Goal: Task Accomplishment & Management: Manage account settings

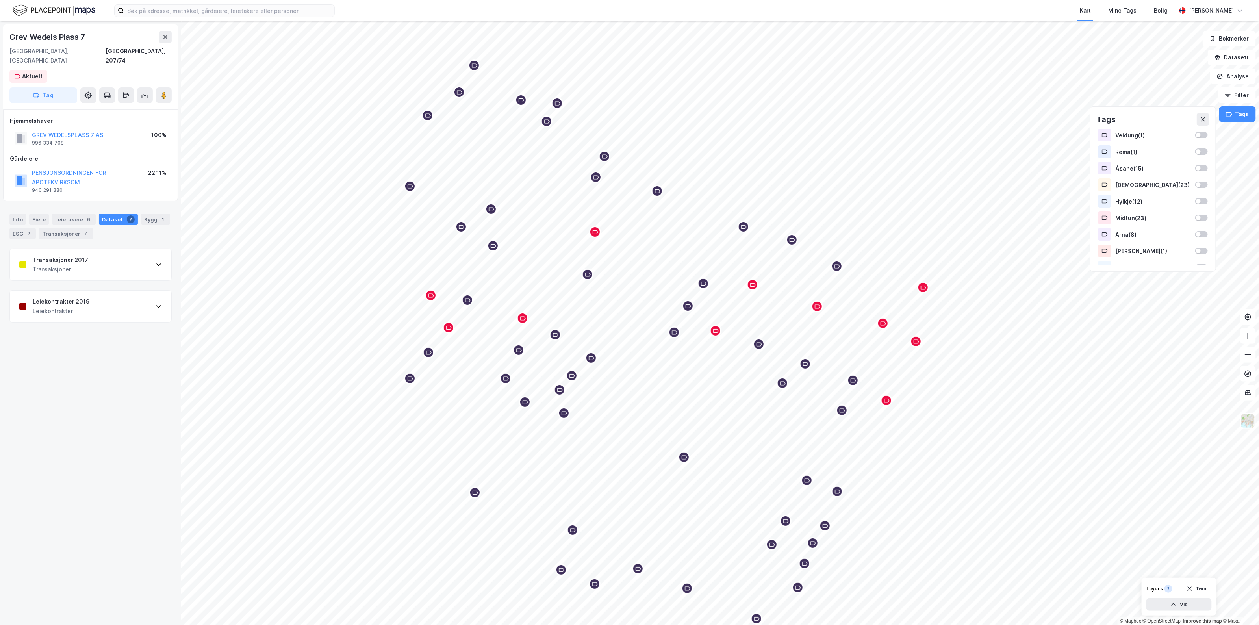
scroll to position [109, 0]
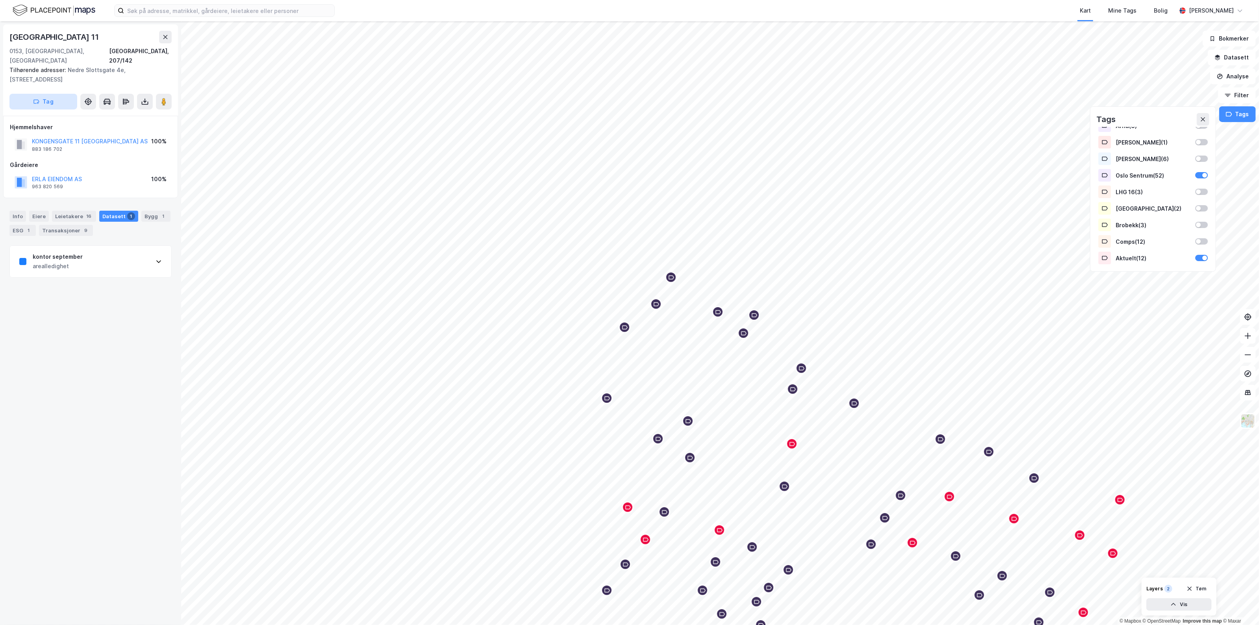
click at [54, 96] on button "Tag" at bounding box center [43, 102] width 68 height 16
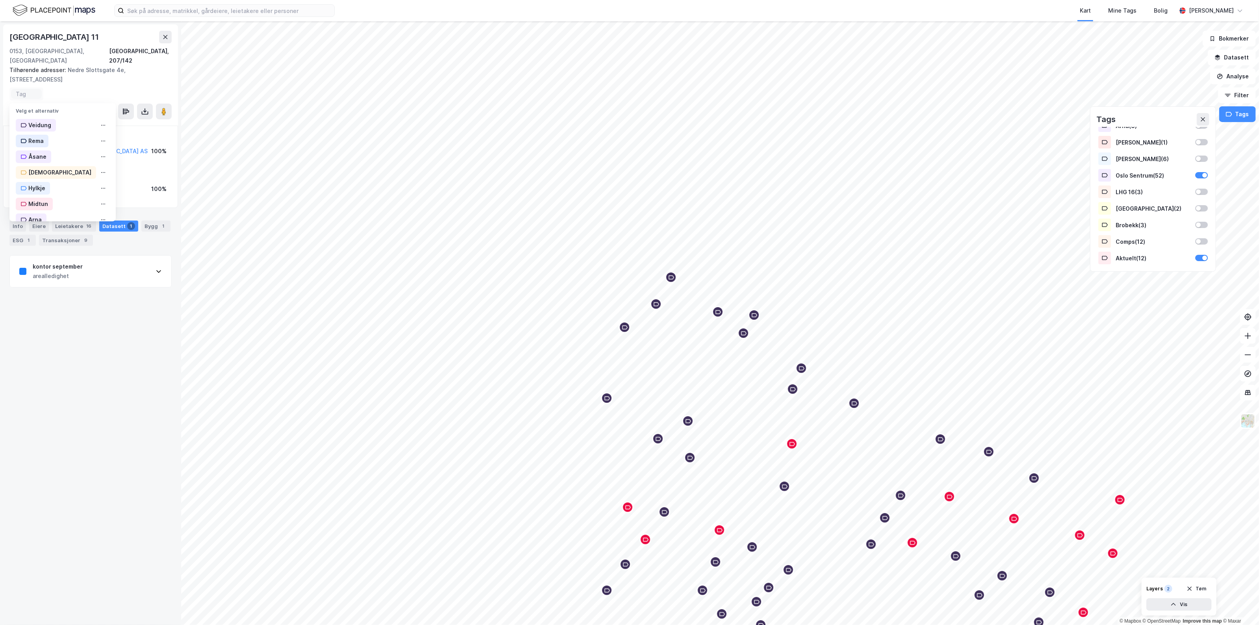
scroll to position [144, 0]
click at [67, 201] on div "Aktuelt" at bounding box center [62, 209] width 106 height 16
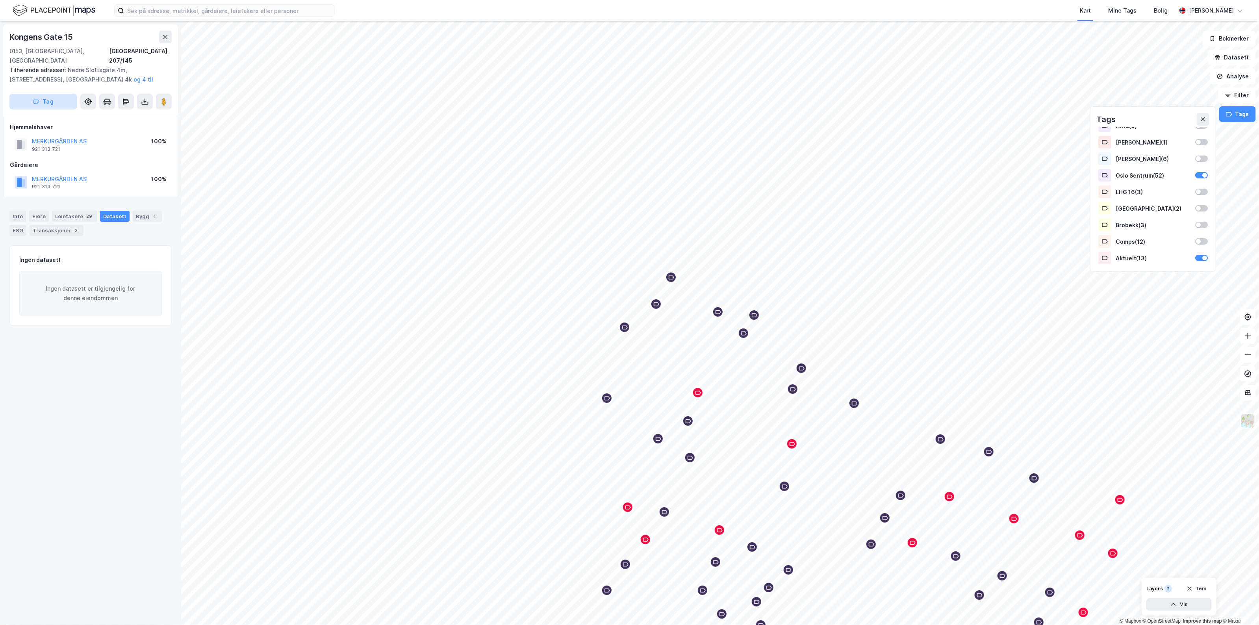
click at [43, 94] on button "Tag" at bounding box center [43, 102] width 68 height 16
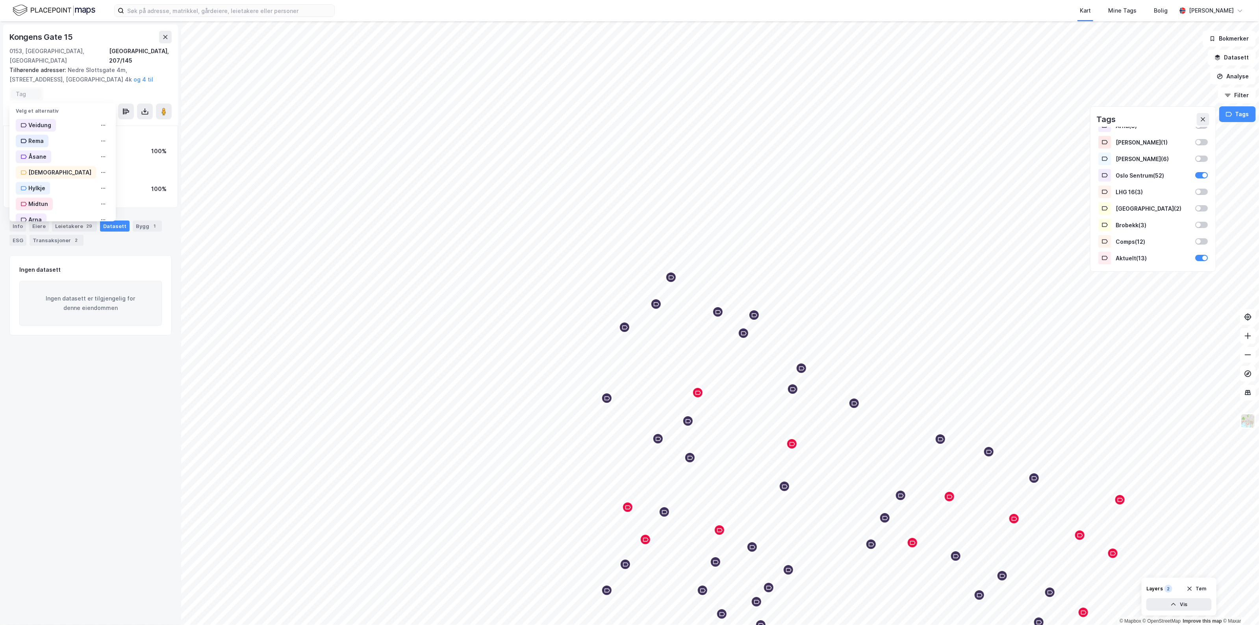
scroll to position [144, 0]
click at [58, 201] on div "Aktuelt" at bounding box center [62, 209] width 106 height 16
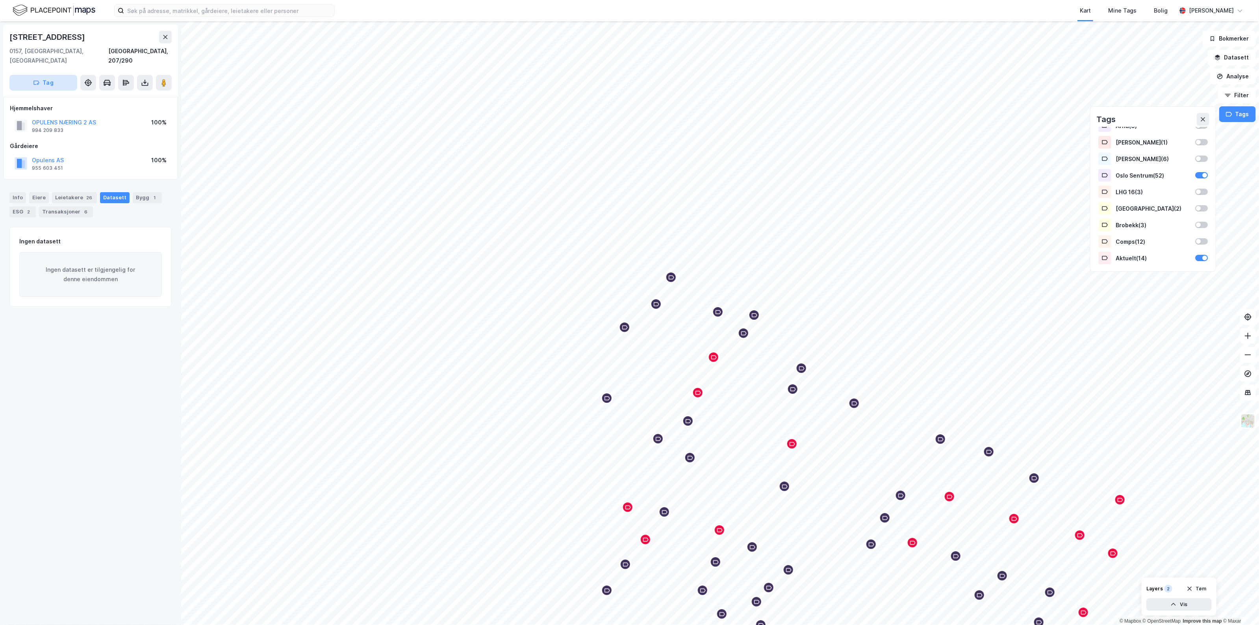
click at [47, 75] on button "Tag" at bounding box center [43, 83] width 68 height 16
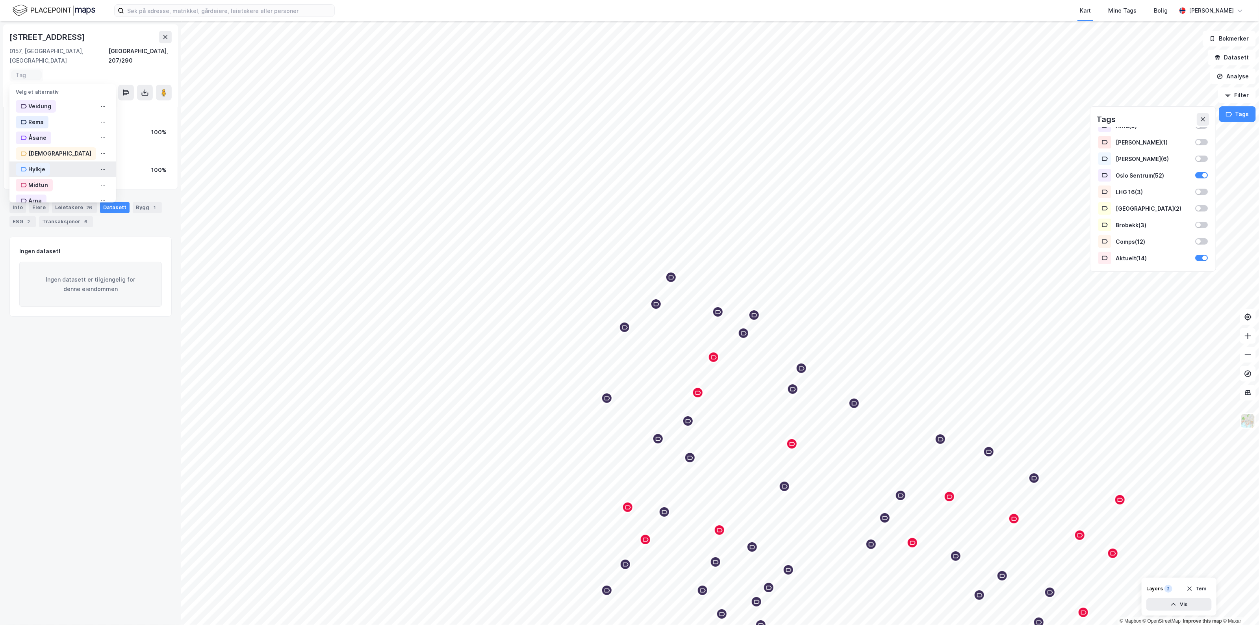
scroll to position [144, 0]
click at [54, 182] on div "Aktuelt" at bounding box center [62, 190] width 106 height 16
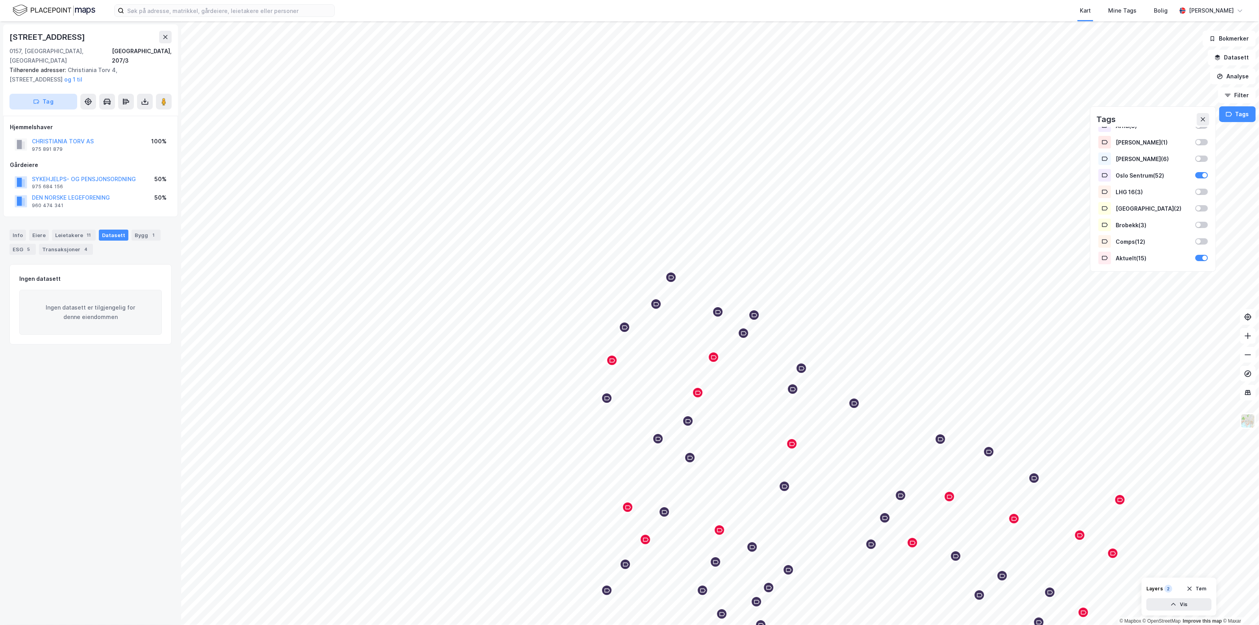
click at [46, 94] on button "Tag" at bounding box center [43, 102] width 68 height 16
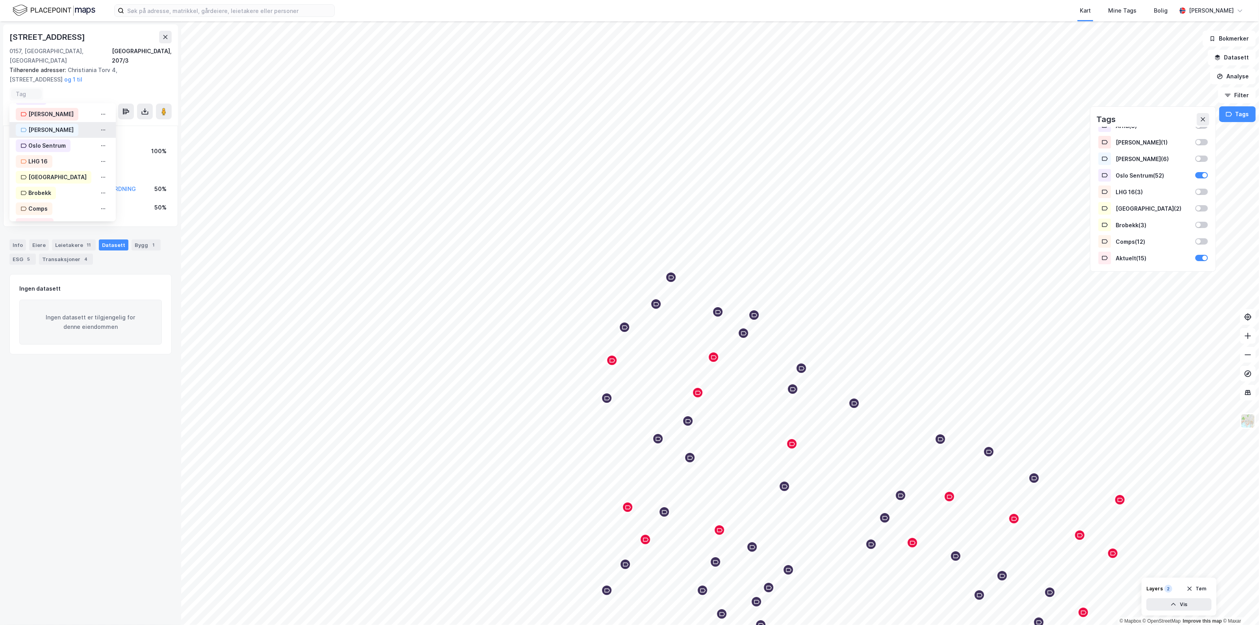
scroll to position [144, 0]
click at [61, 125] on div "Oslo Sentrum" at bounding box center [46, 129] width 37 height 9
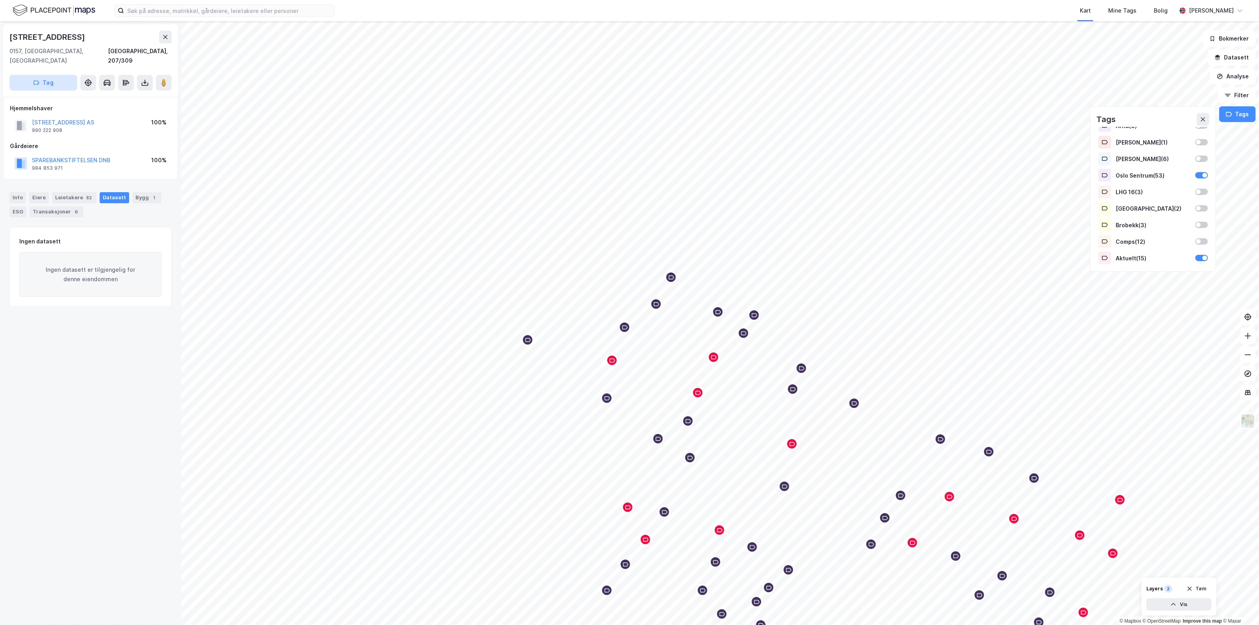
click at [43, 75] on button "Tag" at bounding box center [43, 83] width 68 height 16
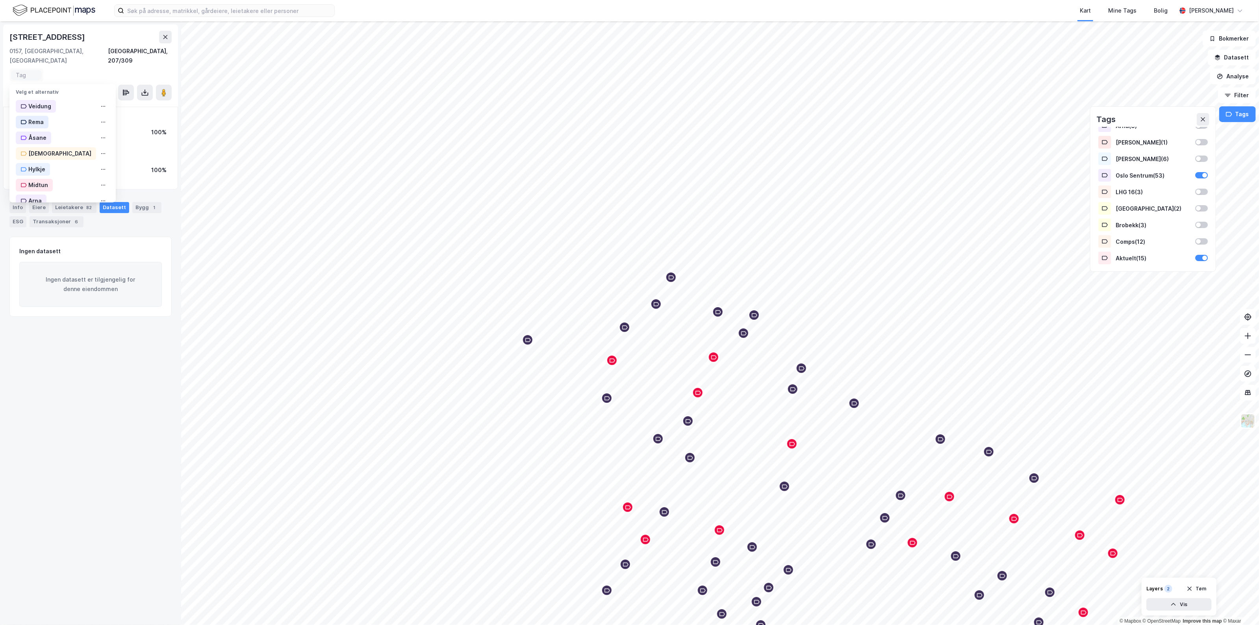
scroll to position [144, 0]
click at [65, 105] on div "Oslo Sentrum" at bounding box center [43, 111] width 55 height 13
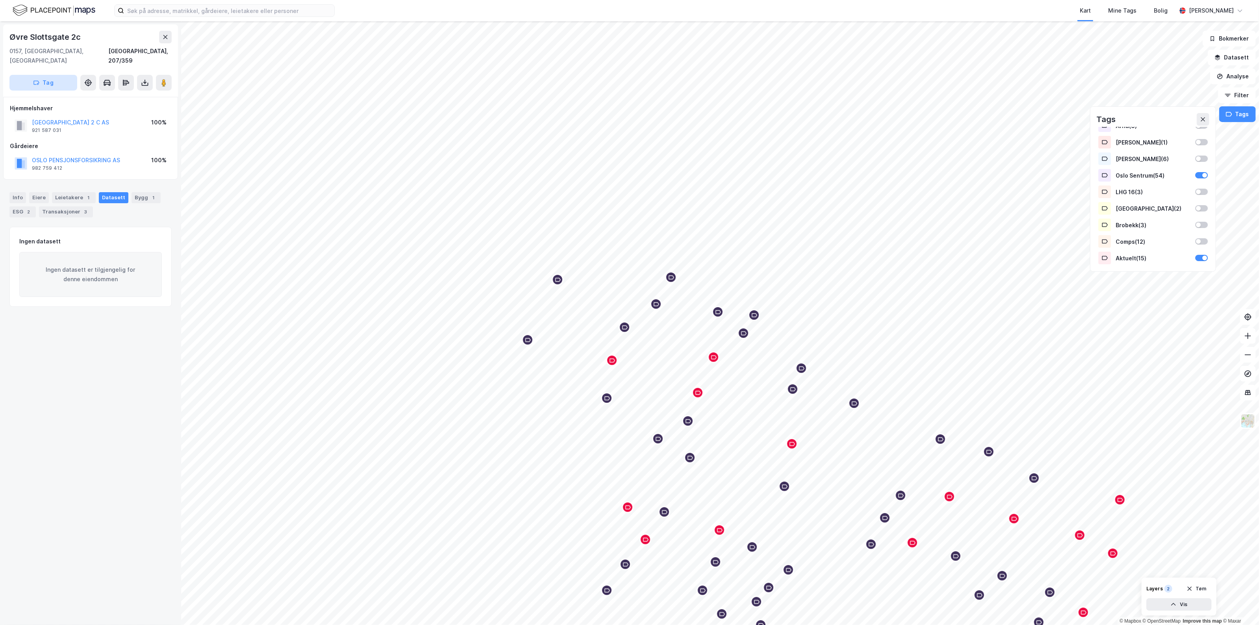
click at [38, 80] on icon "button" at bounding box center [36, 83] width 6 height 6
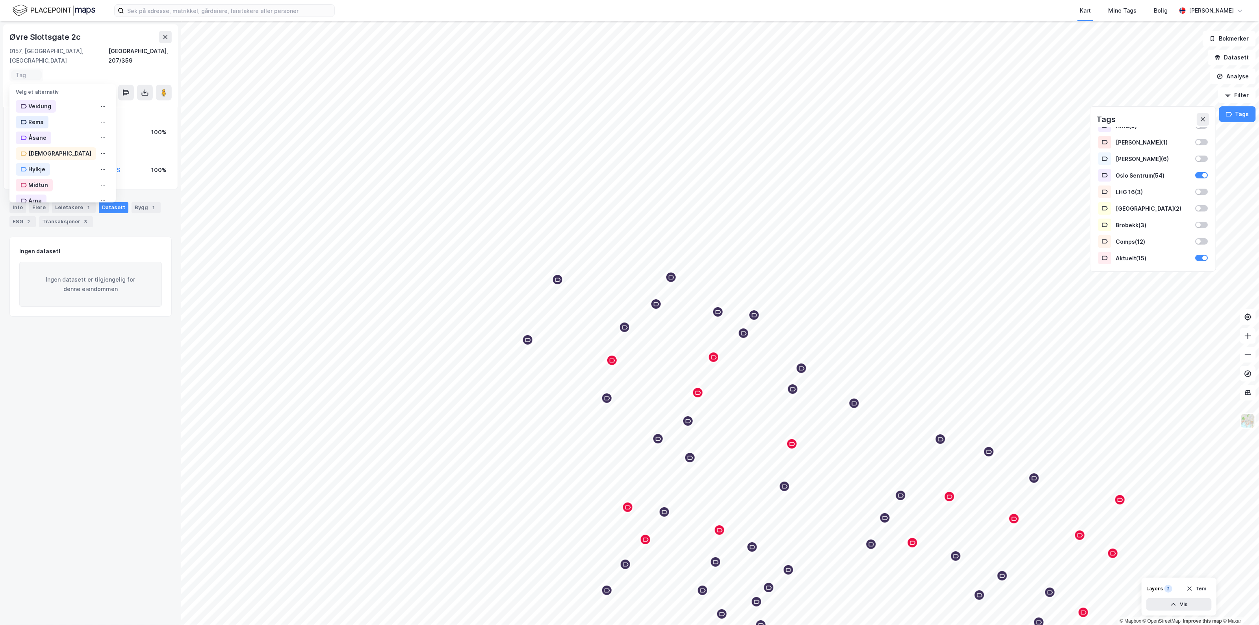
scroll to position [144, 0]
click at [49, 183] on div "Aktuelt" at bounding box center [35, 189] width 38 height 13
click at [41, 72] on div "Aktuelt" at bounding box center [34, 76] width 20 height 9
click at [46, 74] on icon at bounding box center [48, 76] width 5 height 5
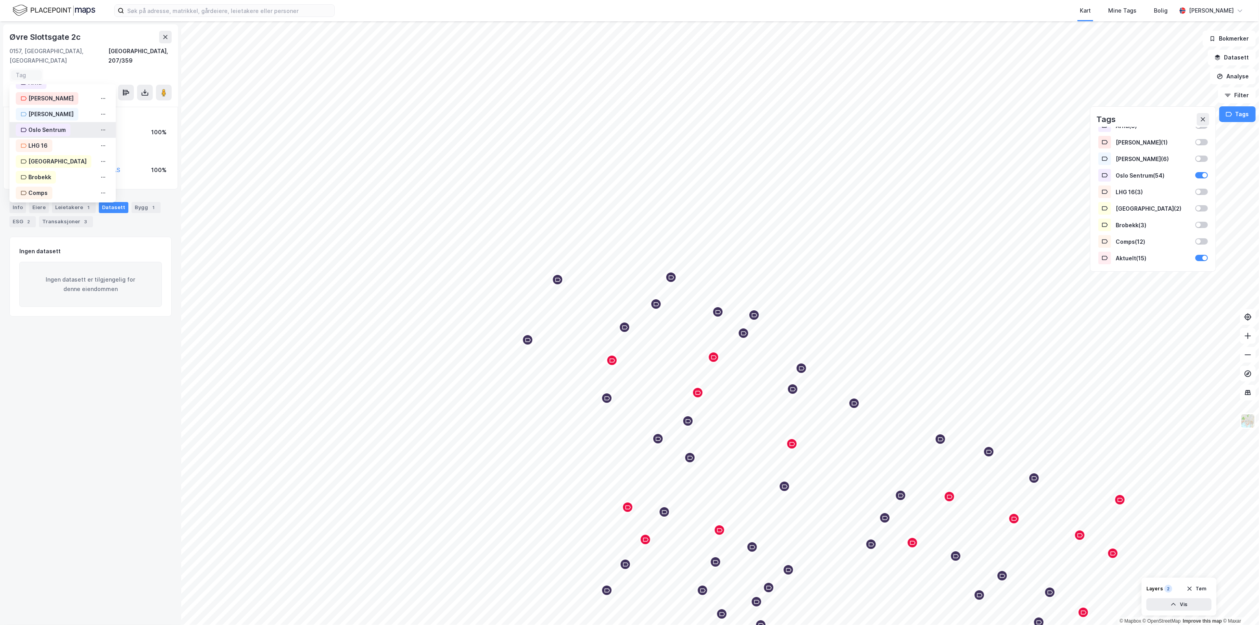
click at [55, 122] on div "Oslo Sentrum" at bounding box center [62, 130] width 106 height 16
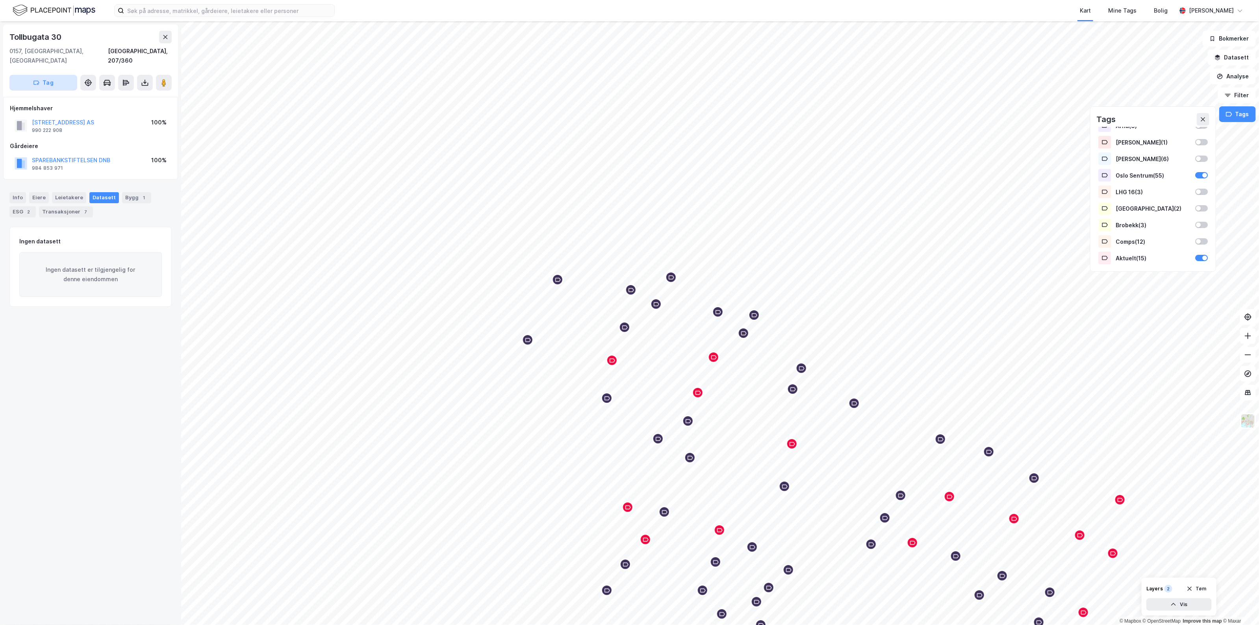
click at [62, 75] on button "Tag" at bounding box center [43, 83] width 68 height 16
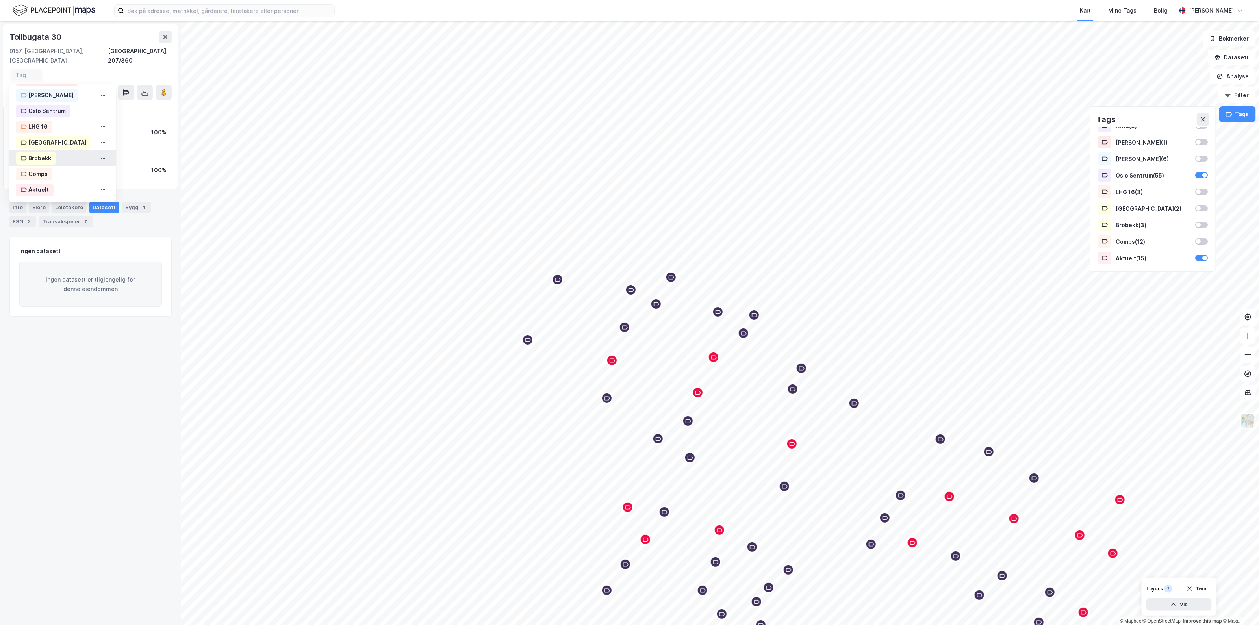
scroll to position [144, 0]
click at [62, 106] on div "Oslo Sentrum" at bounding box center [46, 110] width 37 height 9
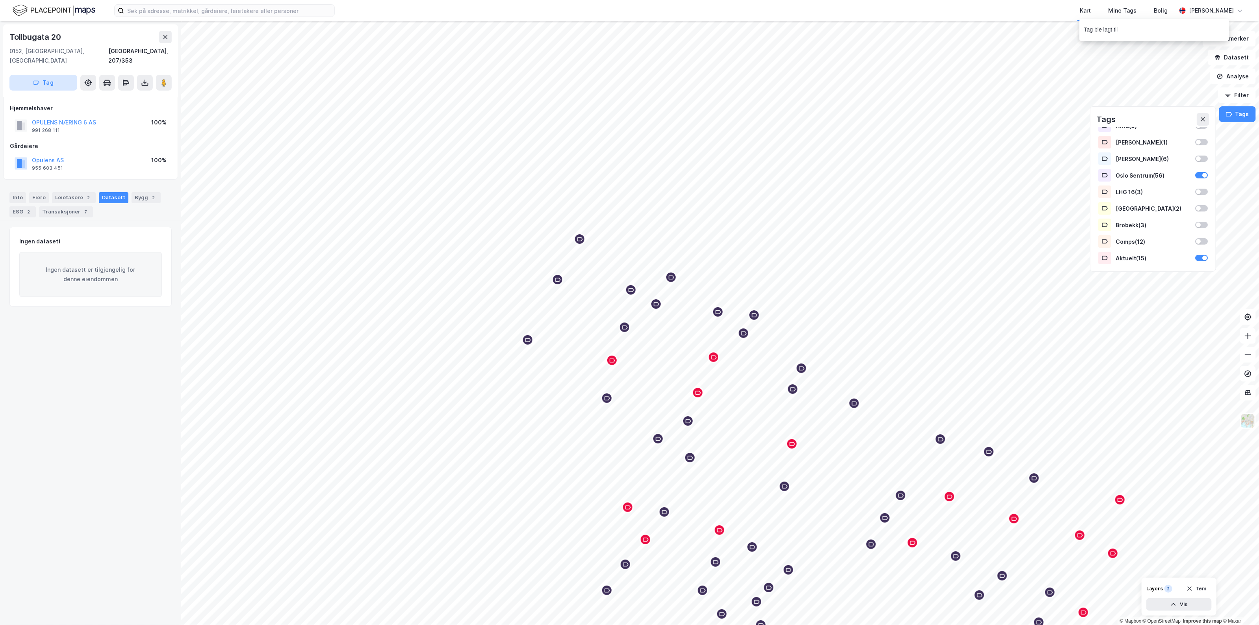
click at [33, 78] on button "Tag" at bounding box center [43, 83] width 68 height 16
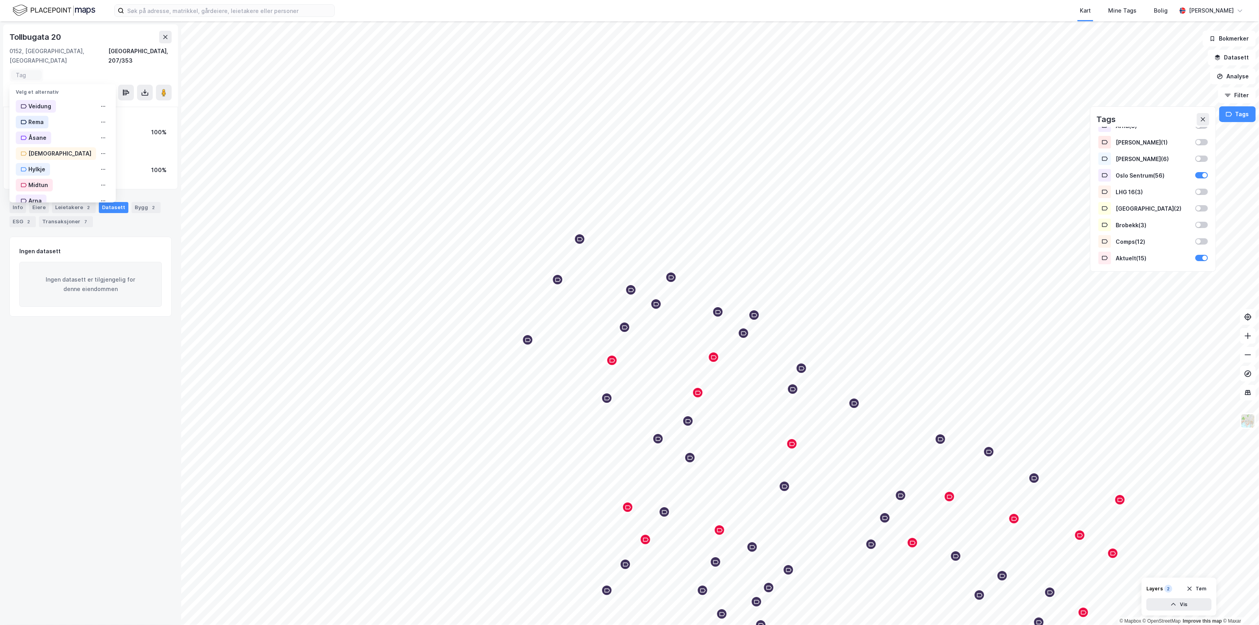
scroll to position [144, 0]
click at [71, 182] on div "Aktuelt" at bounding box center [62, 190] width 106 height 16
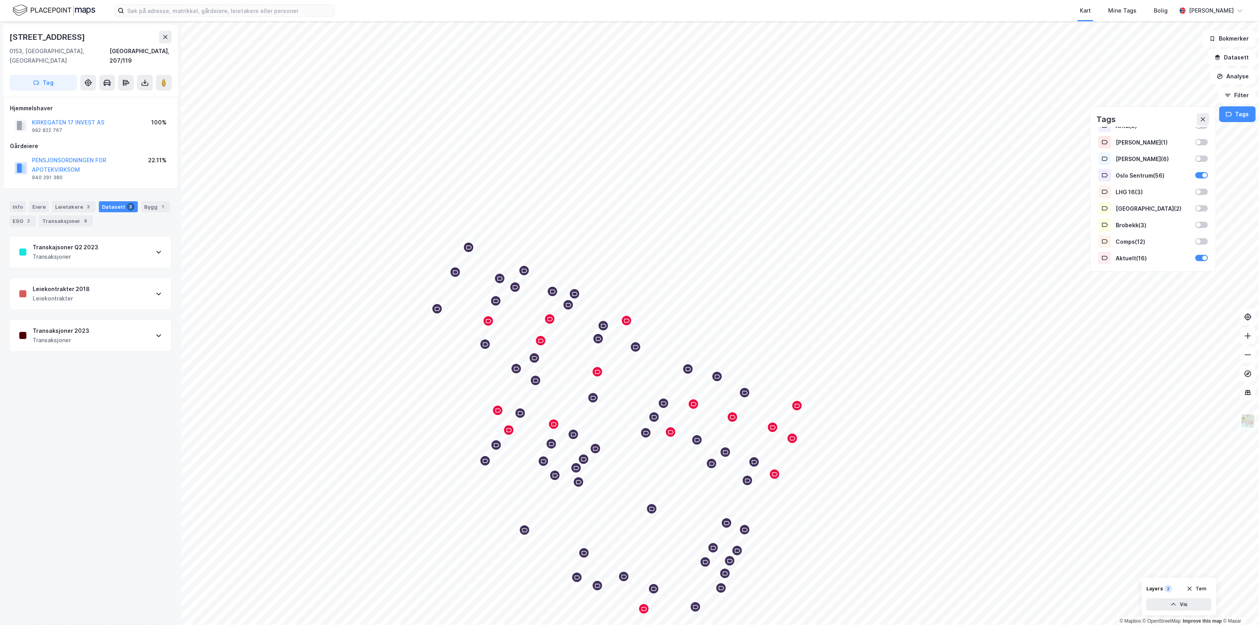
click at [135, 244] on div "Transkajsoner Q2 2023 Transaksjoner" at bounding box center [90, 251] width 161 height 31
click at [128, 239] on div "Transkajsoner Q2 2023 Transaksjoner" at bounding box center [90, 251] width 161 height 31
click at [26, 75] on button "Tag" at bounding box center [43, 83] width 68 height 16
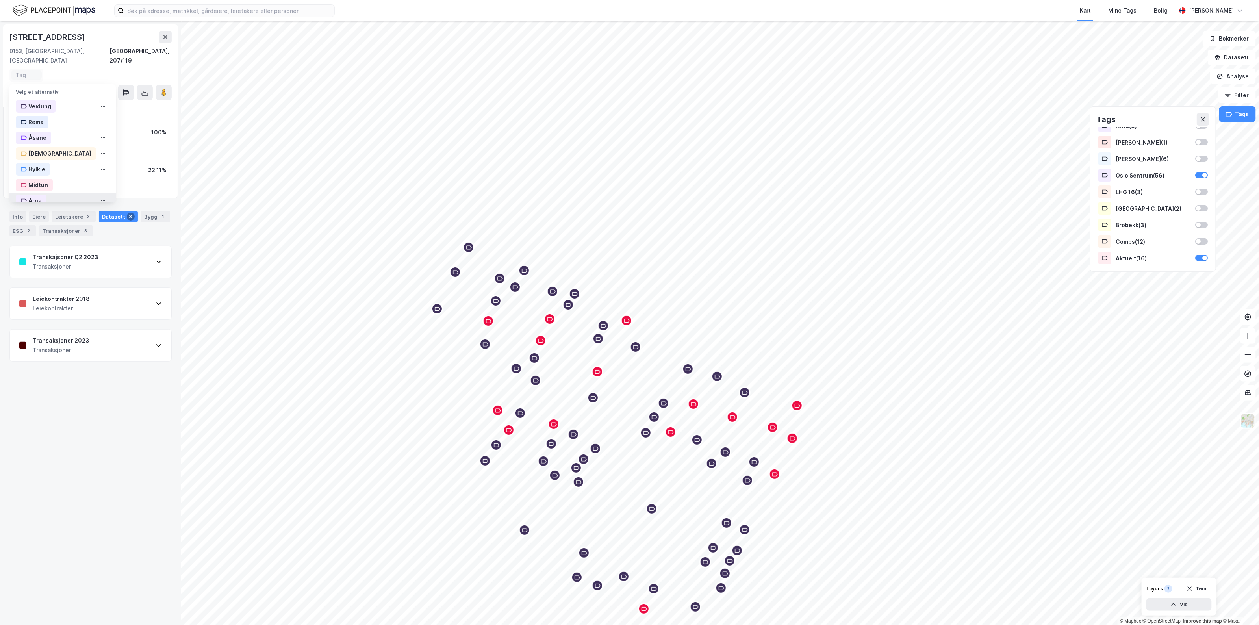
scroll to position [144, 0]
click at [61, 106] on div "Oslo Sentrum" at bounding box center [46, 110] width 37 height 9
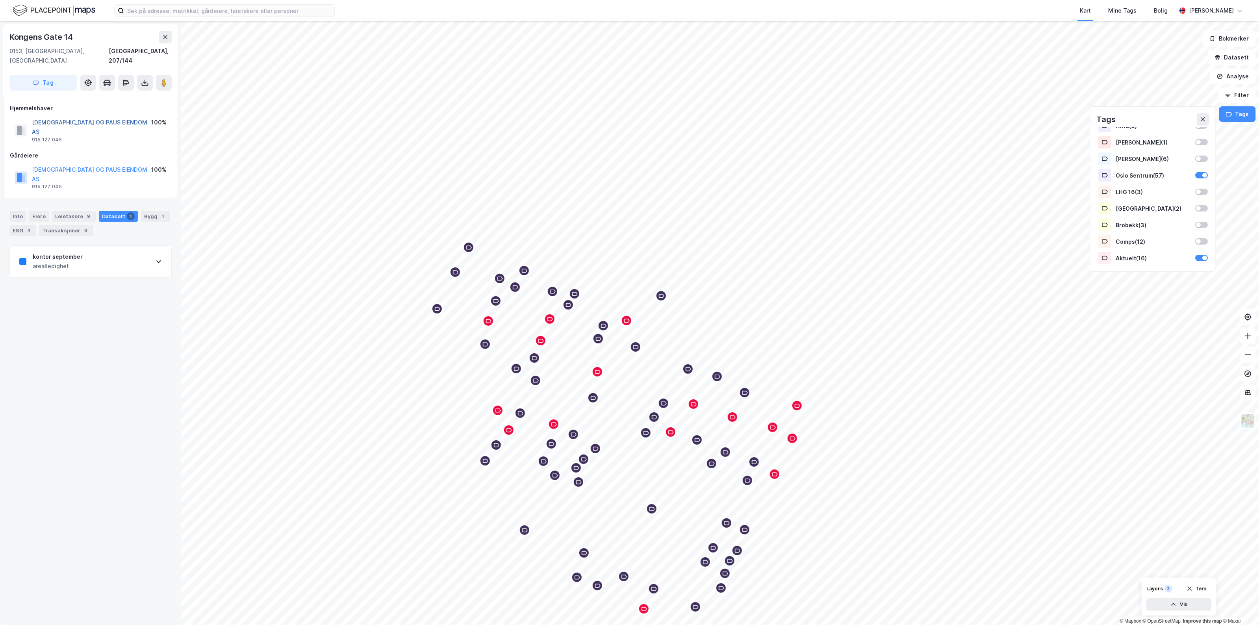
click at [0, 0] on button "[DEMOGRAPHIC_DATA] OG PAUS EIENDOM AS" at bounding box center [0, 0] width 0 height 0
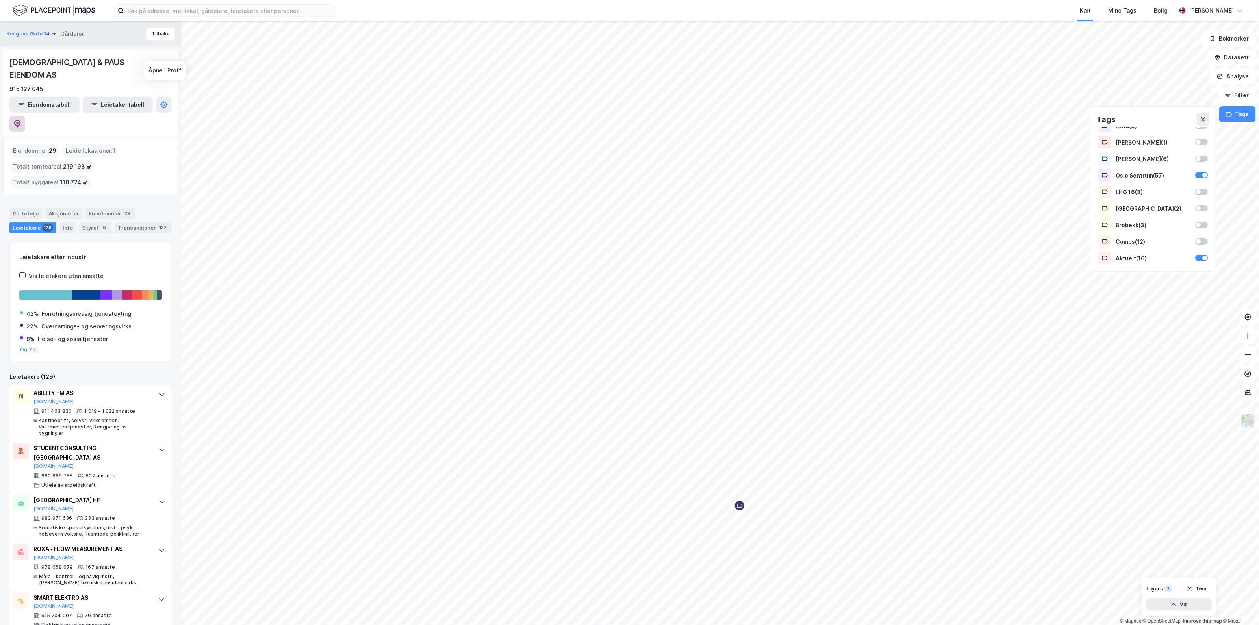
click at [25, 116] on button at bounding box center [17, 124] width 16 height 16
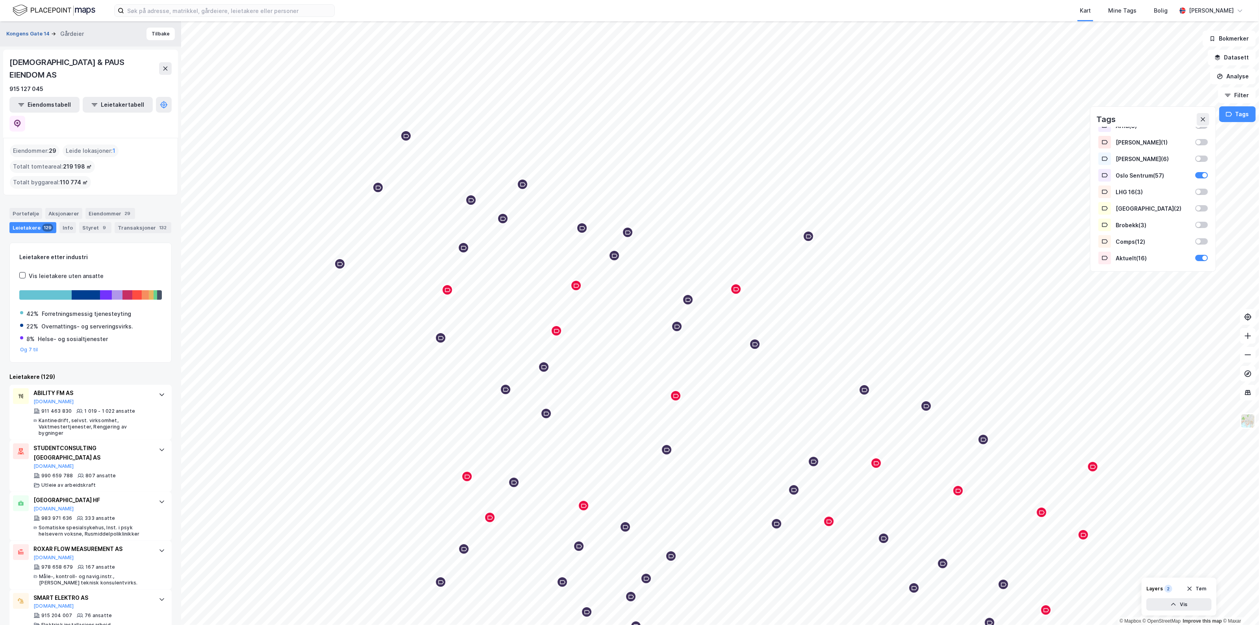
click at [30, 30] on button "Kongens Gate 14" at bounding box center [28, 34] width 45 height 8
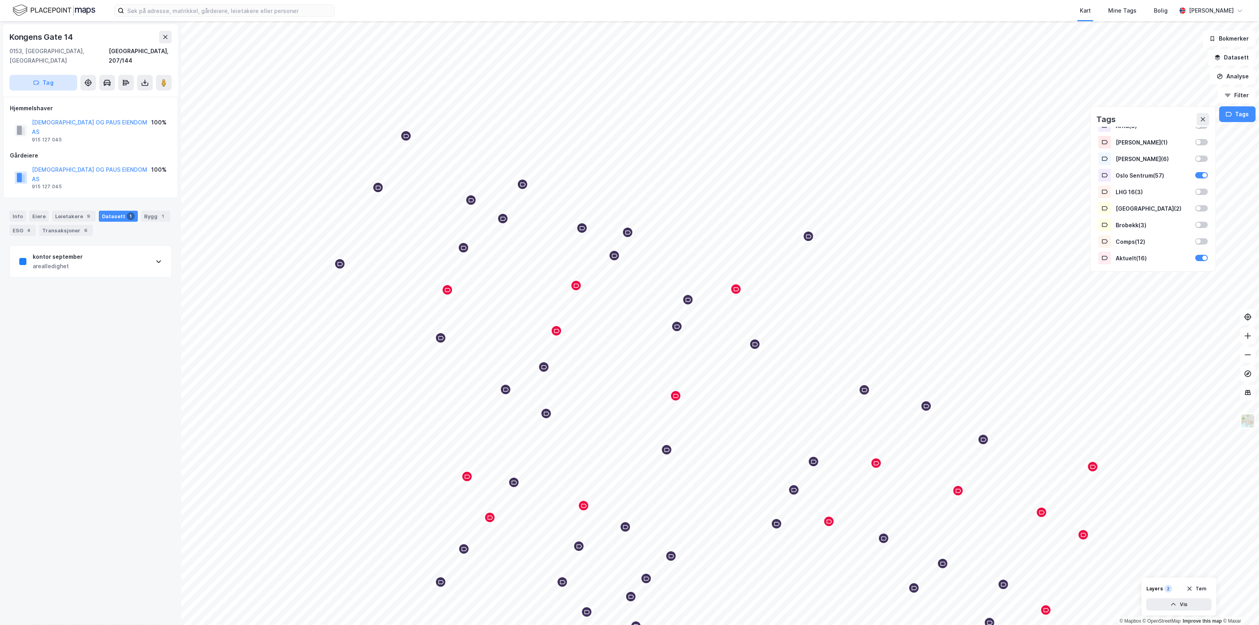
click at [44, 78] on button "Tag" at bounding box center [43, 83] width 68 height 16
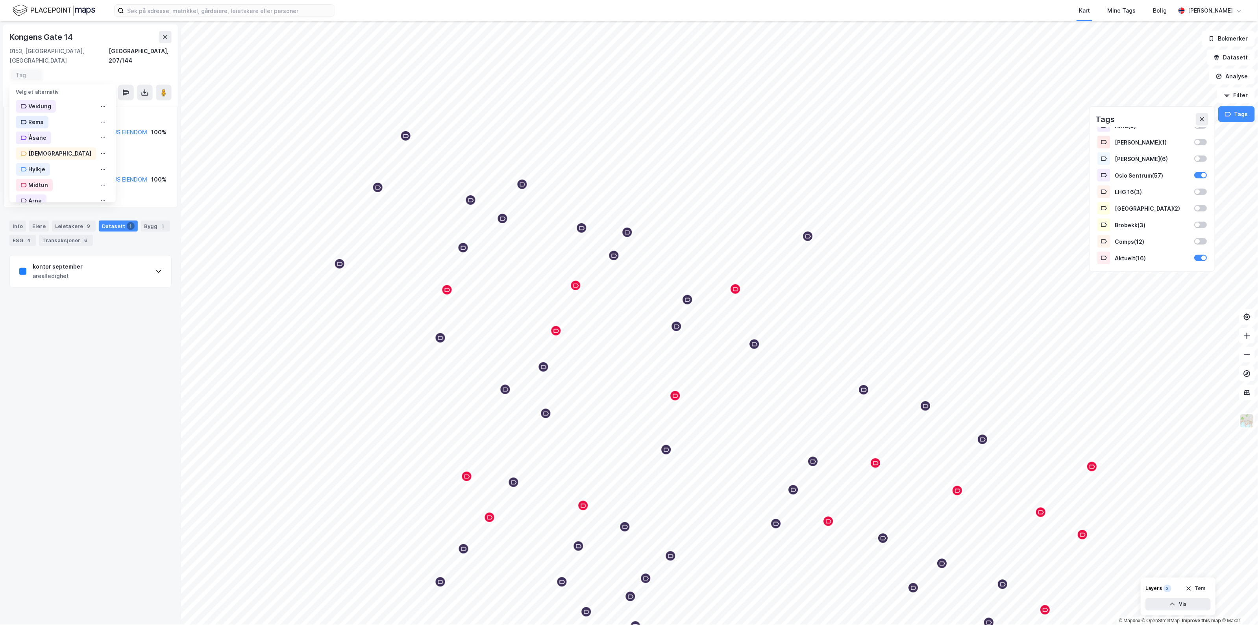
scroll to position [144, 0]
click at [61, 106] on div "Oslo Sentrum" at bounding box center [46, 110] width 37 height 9
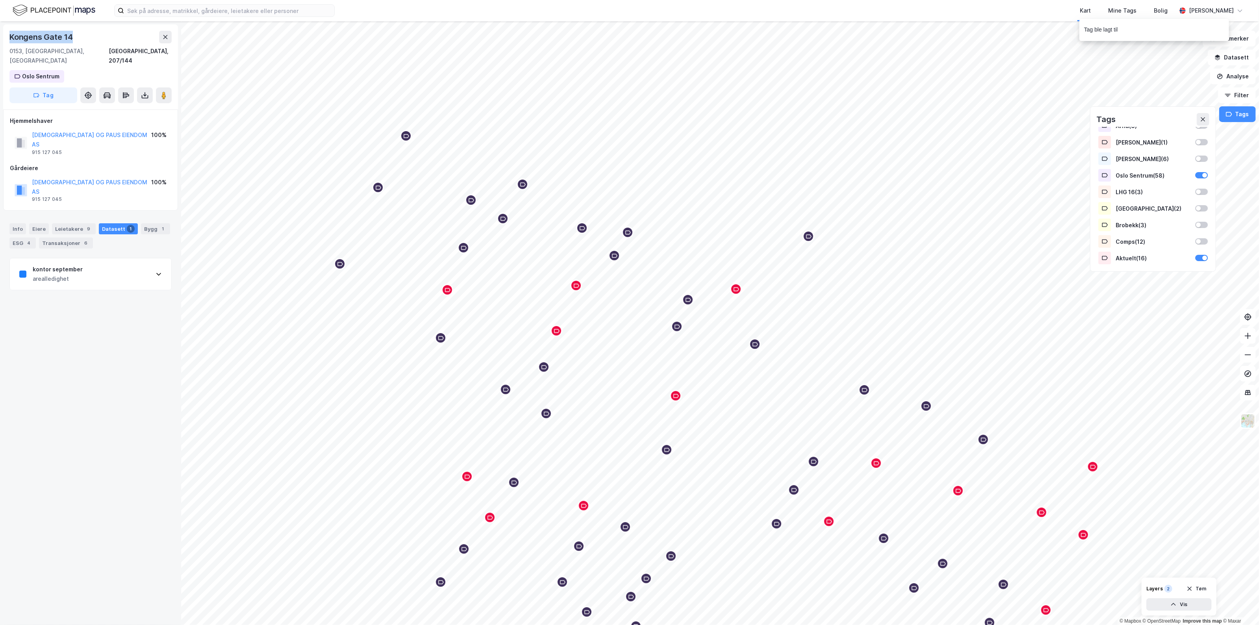
drag, startPoint x: 72, startPoint y: 38, endPoint x: 9, endPoint y: 44, distance: 63.6
click at [9, 44] on div "[STREET_ADDRESS] [GEOGRAPHIC_DATA] Sentrum Tag" at bounding box center [90, 66] width 175 height 85
copy div "Kongens Gate 14"
click at [36, 72] on div "Oslo Sentrum" at bounding box center [42, 76] width 37 height 9
click at [65, 74] on icon at bounding box center [65, 76] width 5 height 5
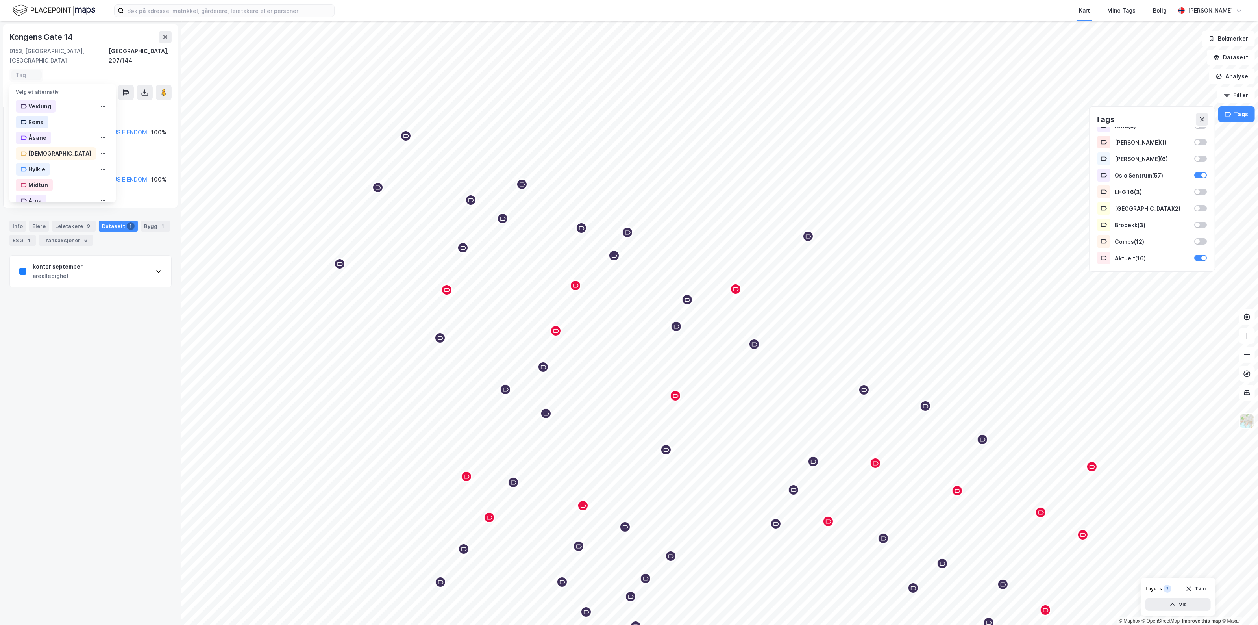
scroll to position [137, 0]
click at [47, 185] on div "Aktuelt" at bounding box center [38, 189] width 20 height 9
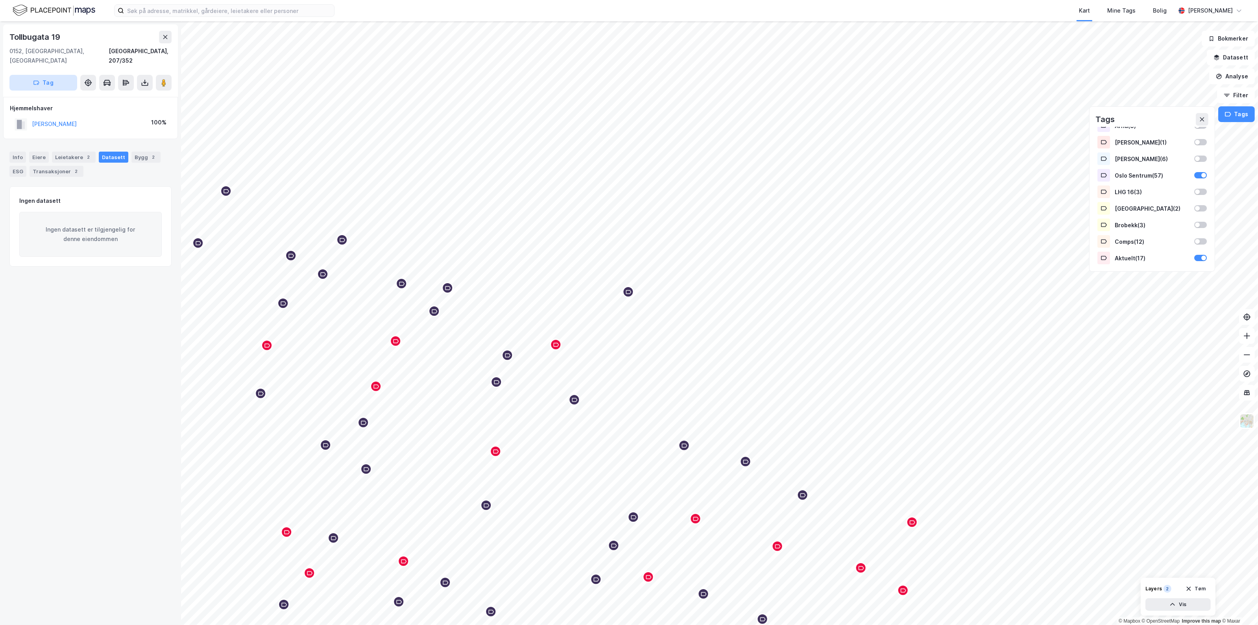
click at [37, 80] on icon "button" at bounding box center [36, 83] width 6 height 6
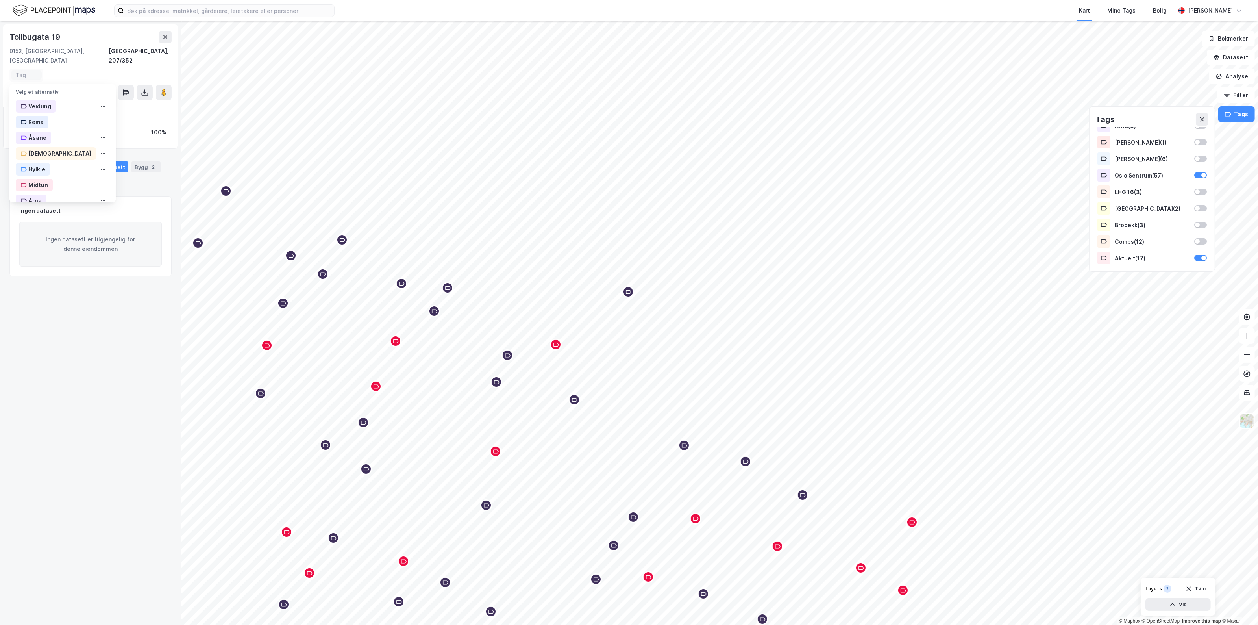
scroll to position [144, 0]
click at [53, 106] on div "Oslo Sentrum" at bounding box center [46, 110] width 37 height 9
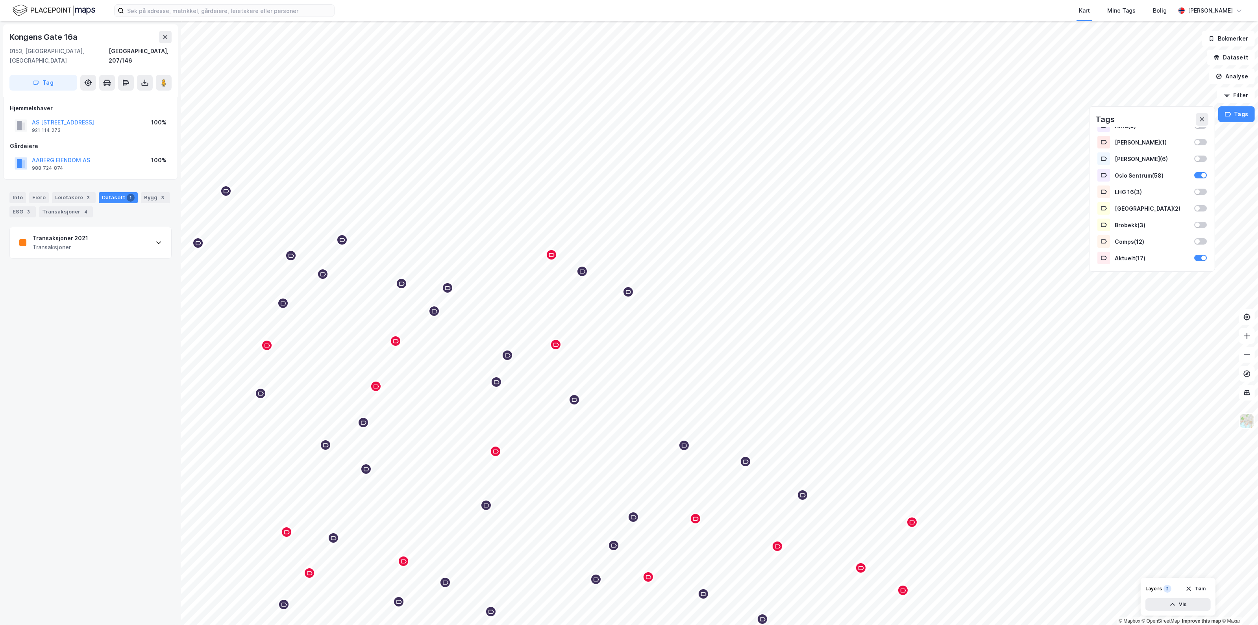
click at [106, 227] on div "Transaksjoner 2021 Transaksjoner" at bounding box center [90, 242] width 161 height 31
click at [0, 0] on button "AS [STREET_ADDRESS]" at bounding box center [0, 0] width 0 height 0
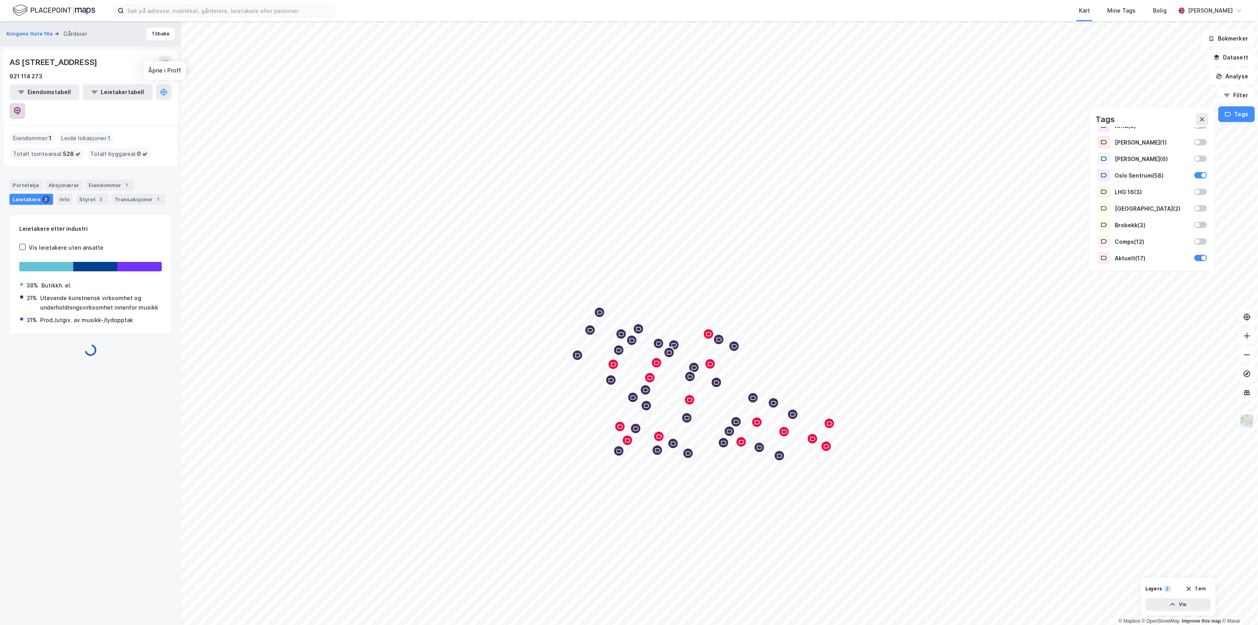
click at [25, 103] on button at bounding box center [17, 111] width 16 height 16
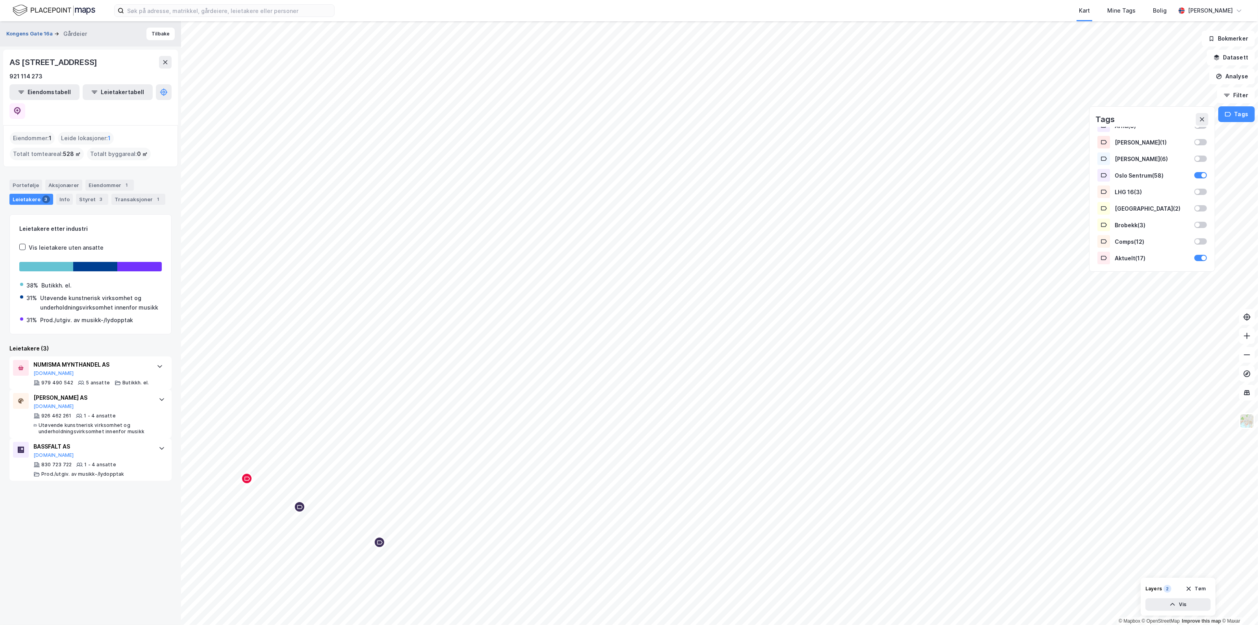
click at [43, 30] on button "Kongens Gate 16a" at bounding box center [30, 34] width 48 height 8
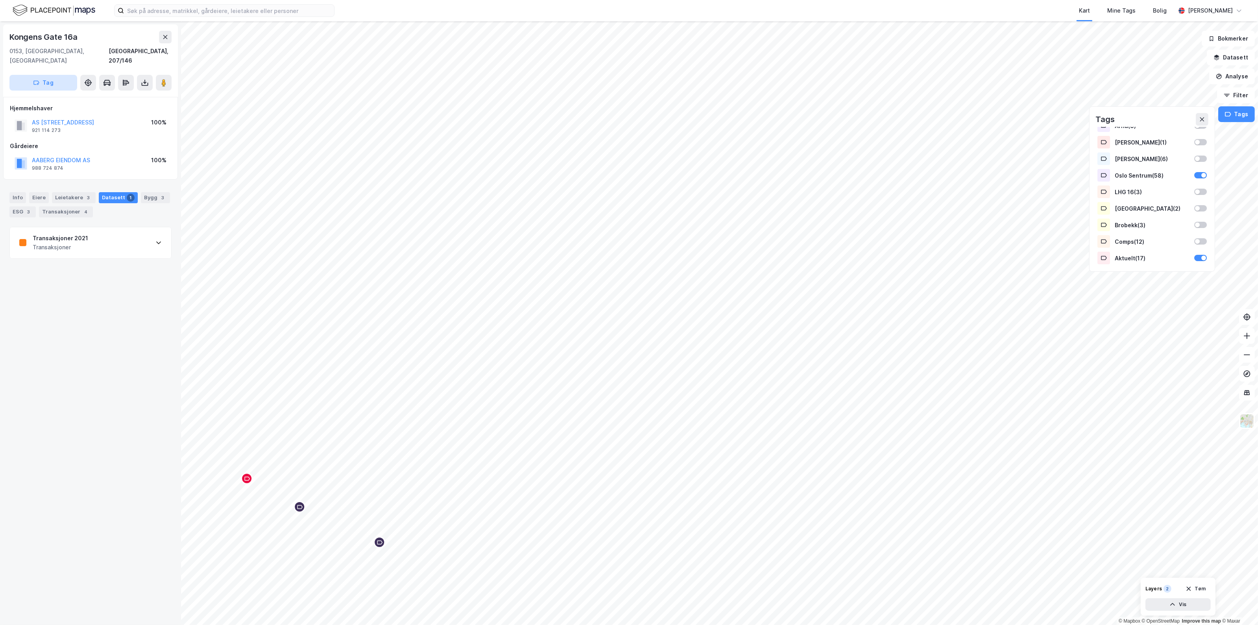
click at [43, 75] on button "Tag" at bounding box center [43, 83] width 68 height 16
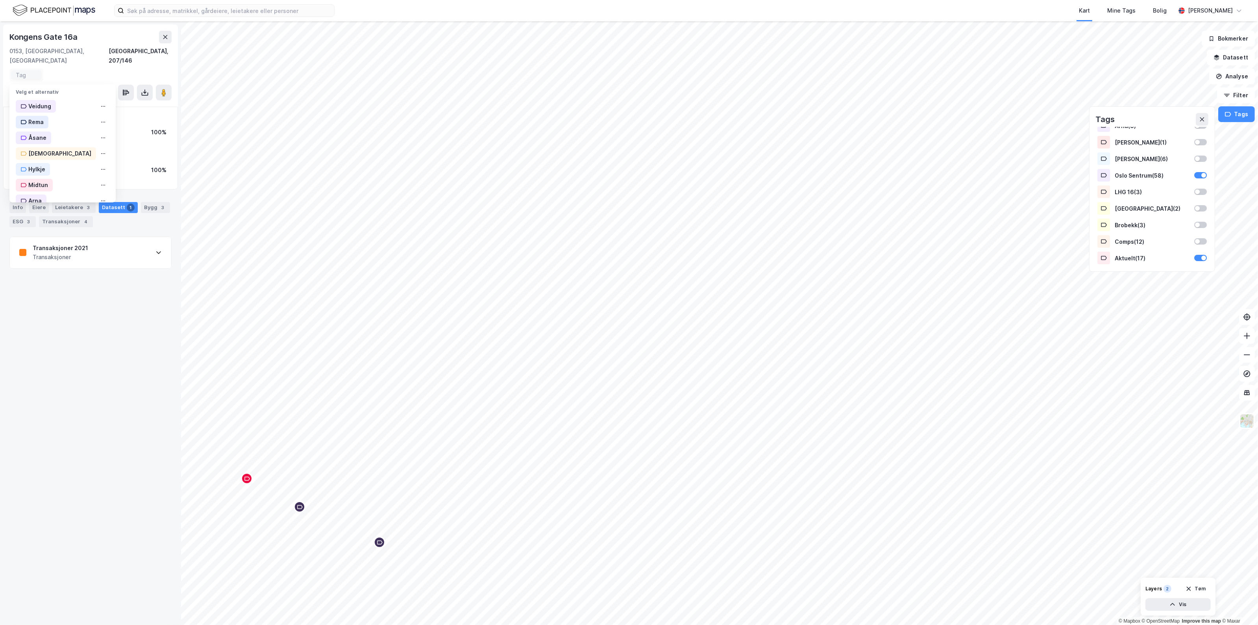
scroll to position [144, 0]
click at [32, 185] on div "Aktuelt" at bounding box center [38, 189] width 20 height 9
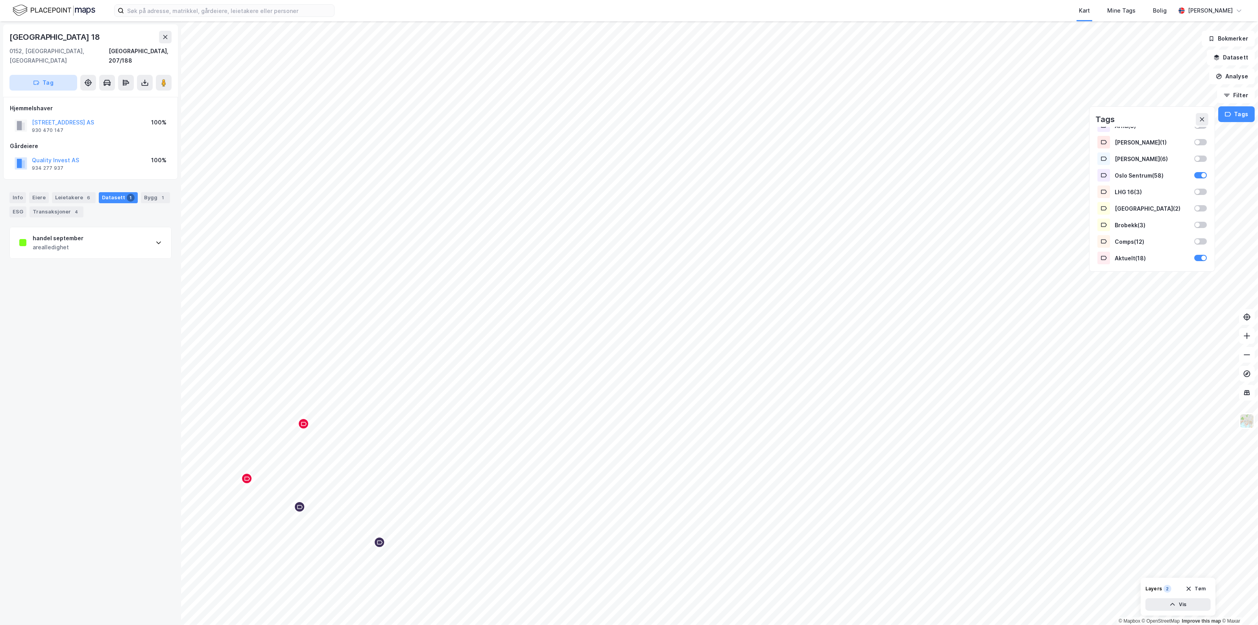
click at [34, 80] on icon "button" at bounding box center [36, 83] width 6 height 6
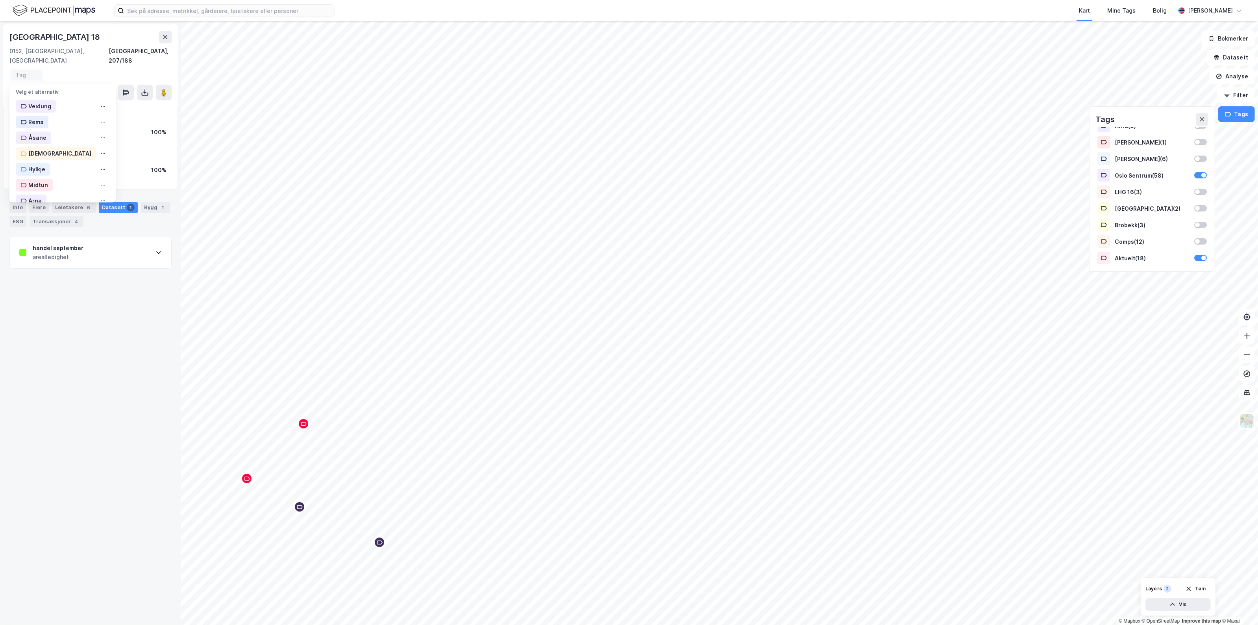
scroll to position [144, 0]
click at [65, 105] on div "Oslo Sentrum" at bounding box center [43, 111] width 55 height 13
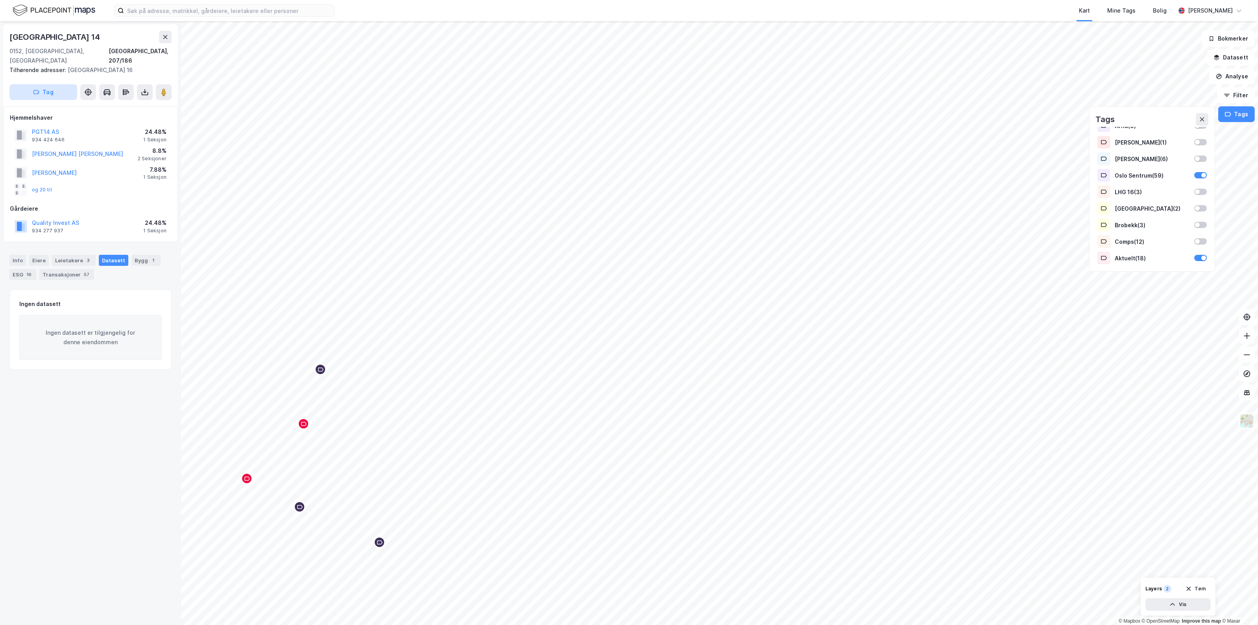
click at [41, 84] on button "Tag" at bounding box center [43, 92] width 68 height 16
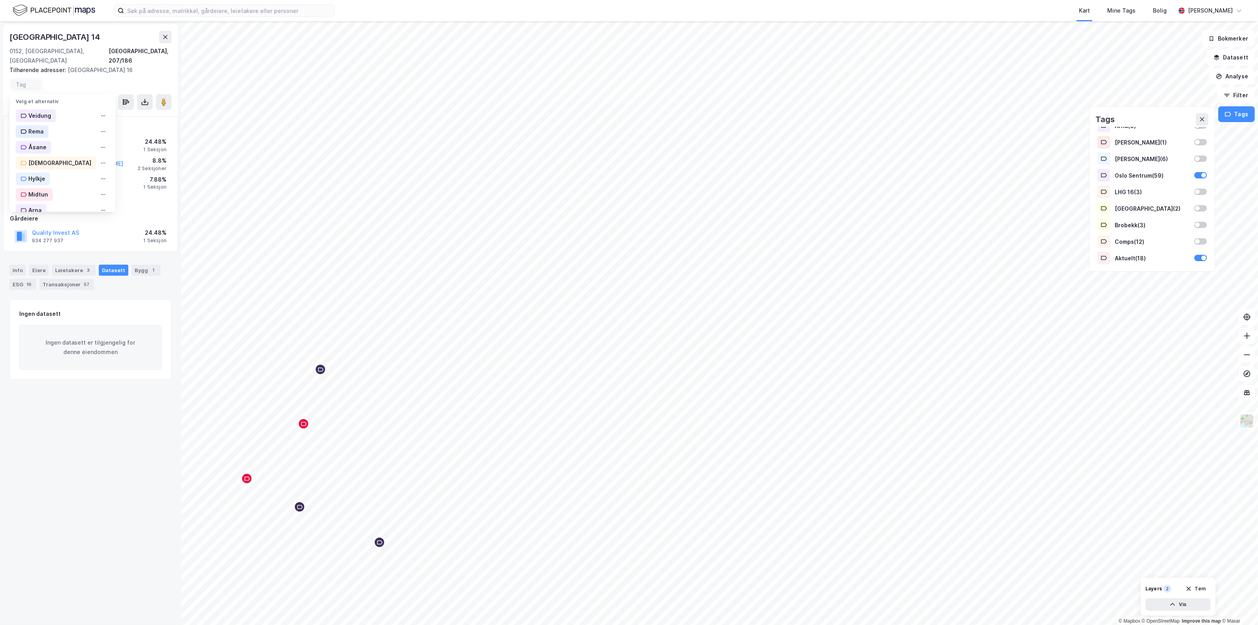
scroll to position [144, 0]
click at [72, 113] on div "Oslo Sentrum" at bounding box center [62, 121] width 106 height 16
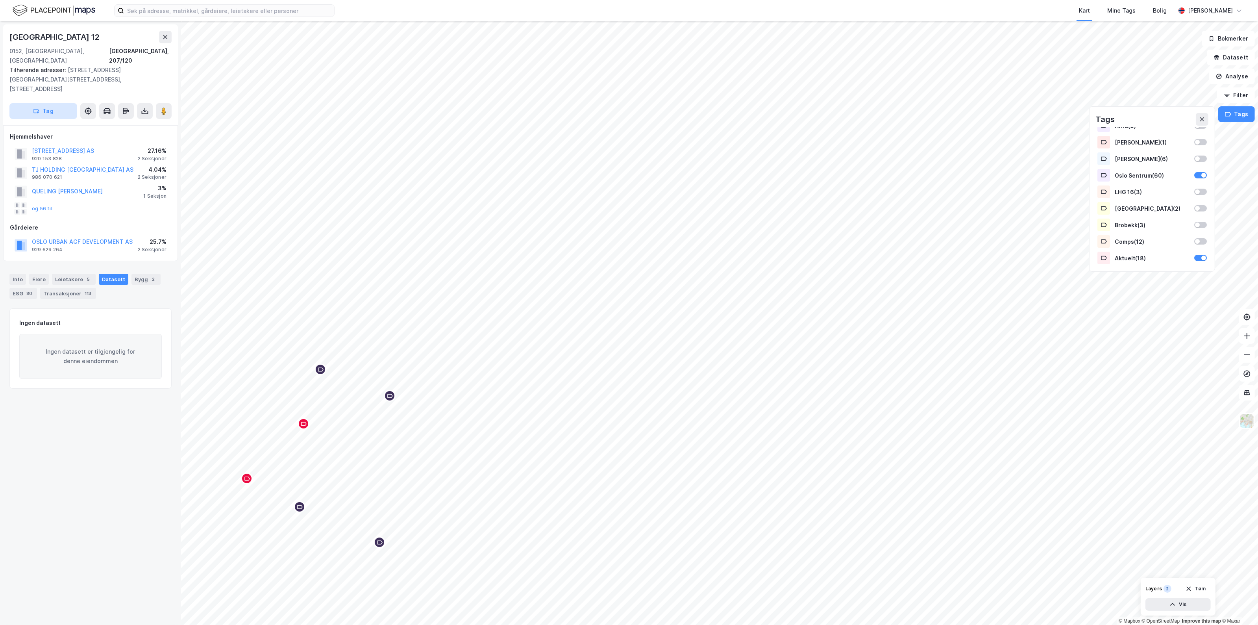
click at [61, 103] on button "Tag" at bounding box center [43, 111] width 68 height 16
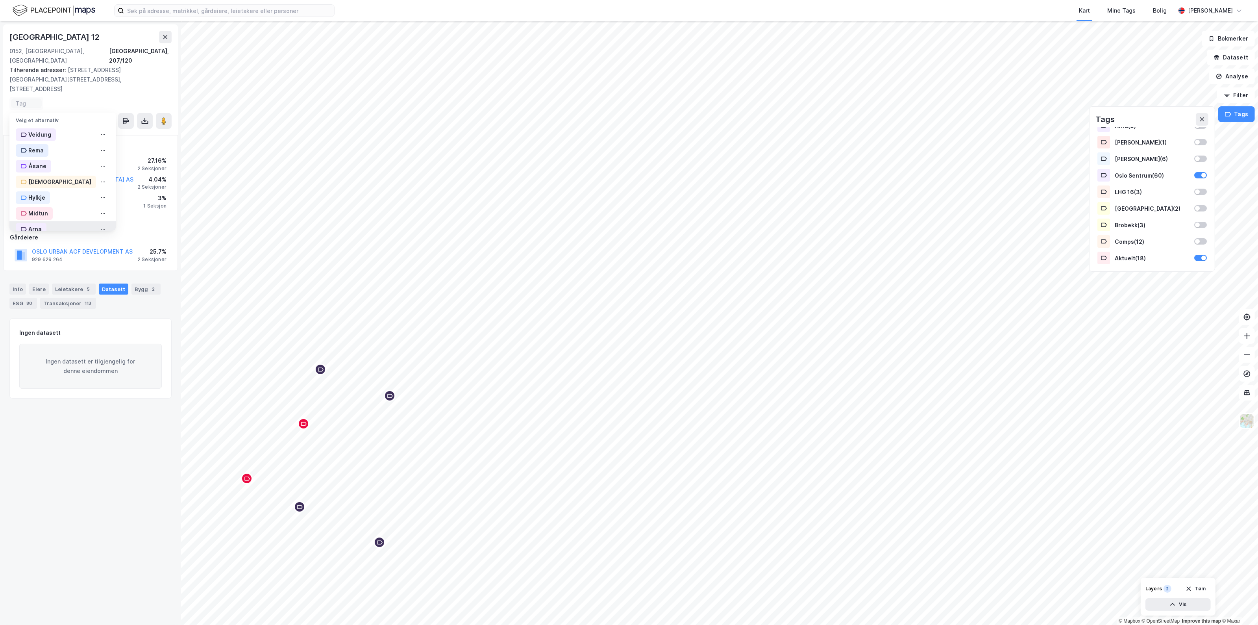
scroll to position [144, 0]
click at [70, 131] on div "Oslo Sentrum" at bounding box center [62, 139] width 106 height 16
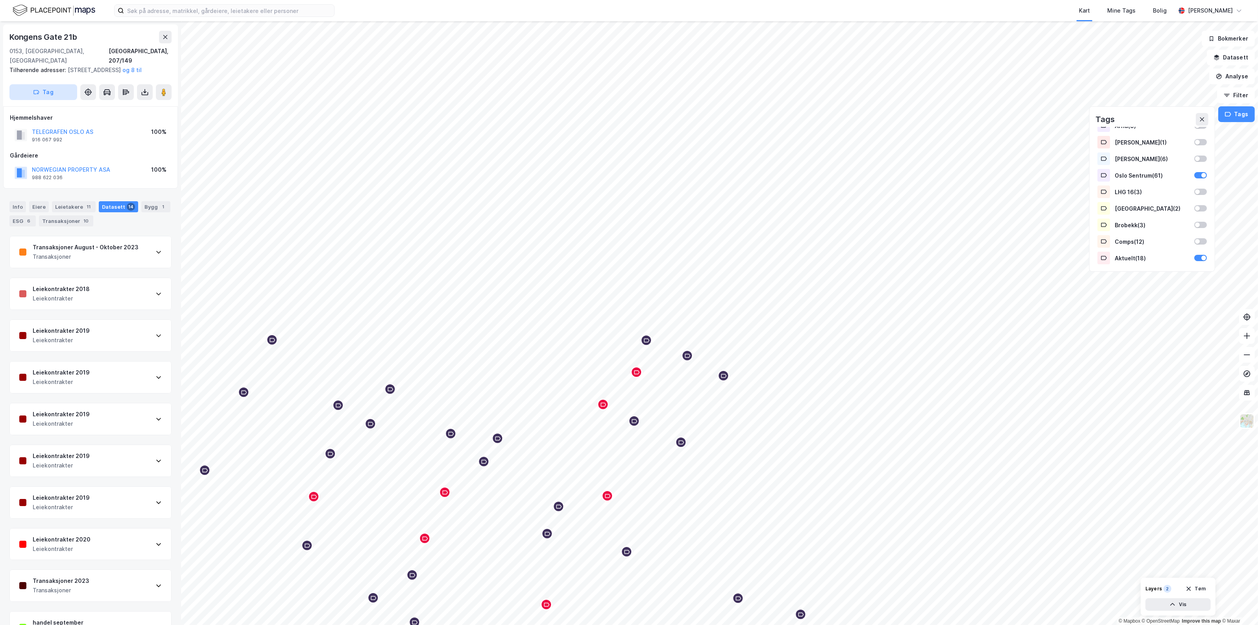
click at [52, 91] on button "Tag" at bounding box center [43, 92] width 68 height 16
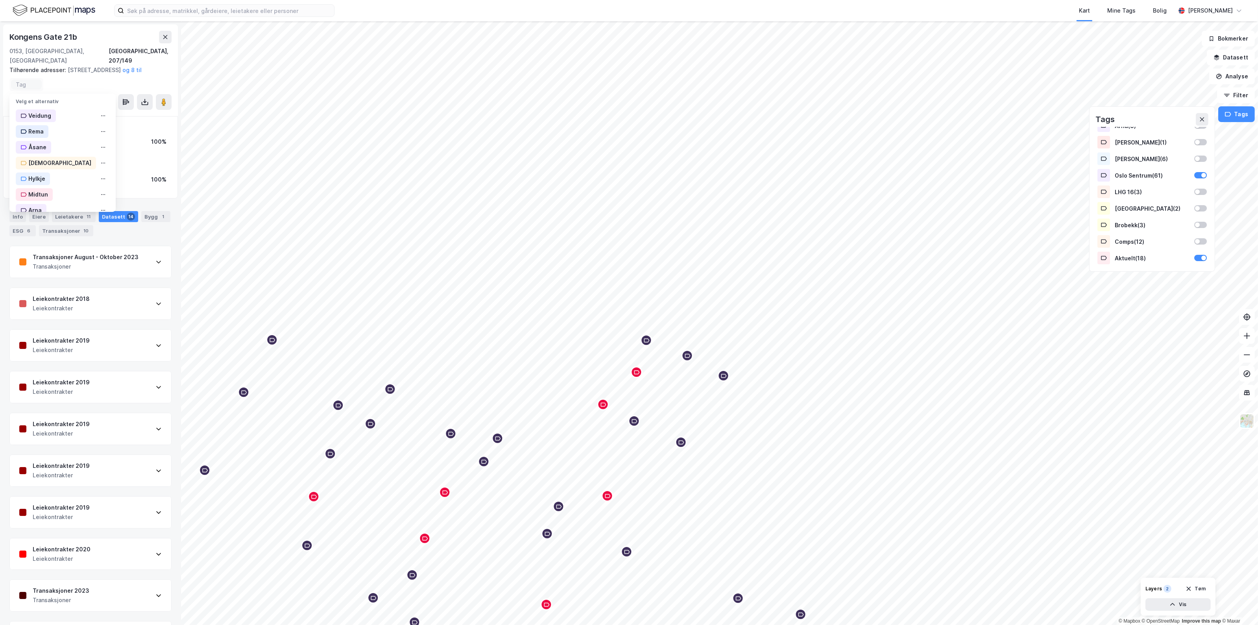
scroll to position [144, 0]
click at [79, 113] on div "Oslo Sentrum" at bounding box center [62, 121] width 106 height 16
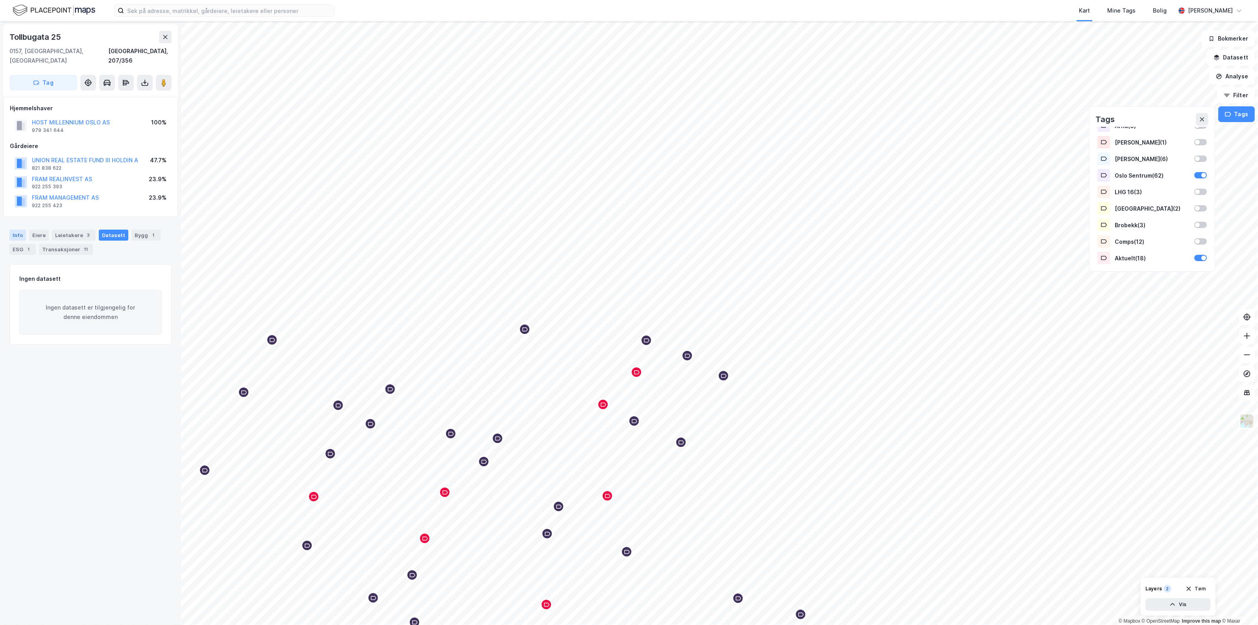
click at [25, 230] on div "Info" at bounding box center [17, 235] width 17 height 11
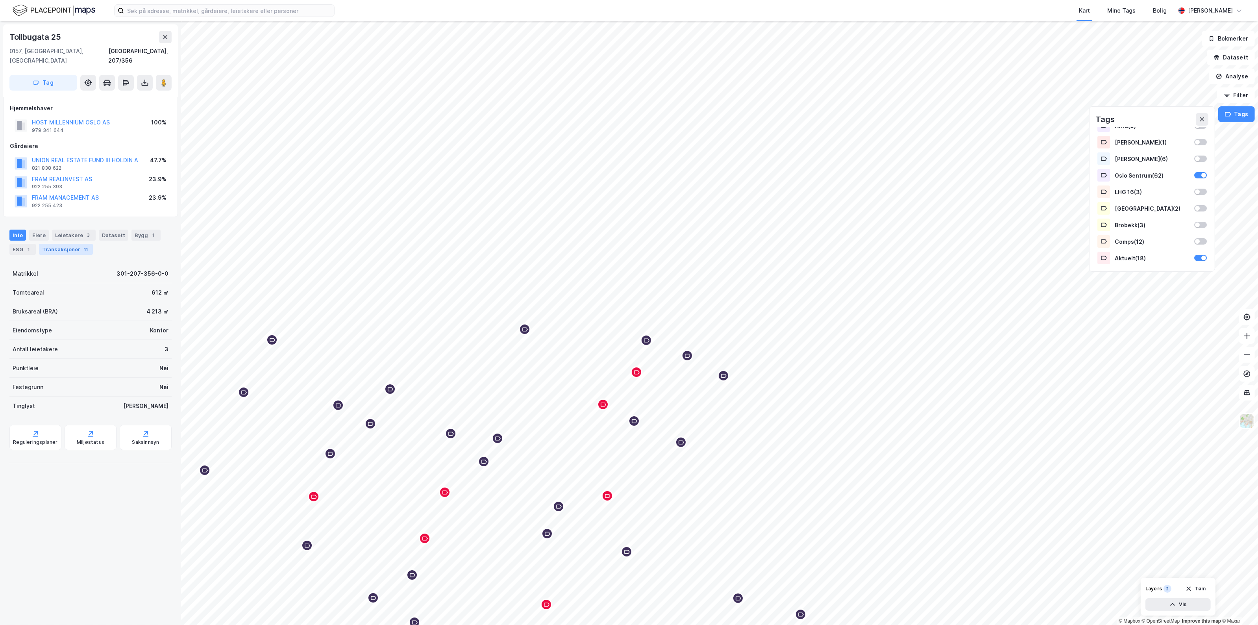
click at [78, 244] on div "Transaksjoner 11" at bounding box center [66, 249] width 54 height 11
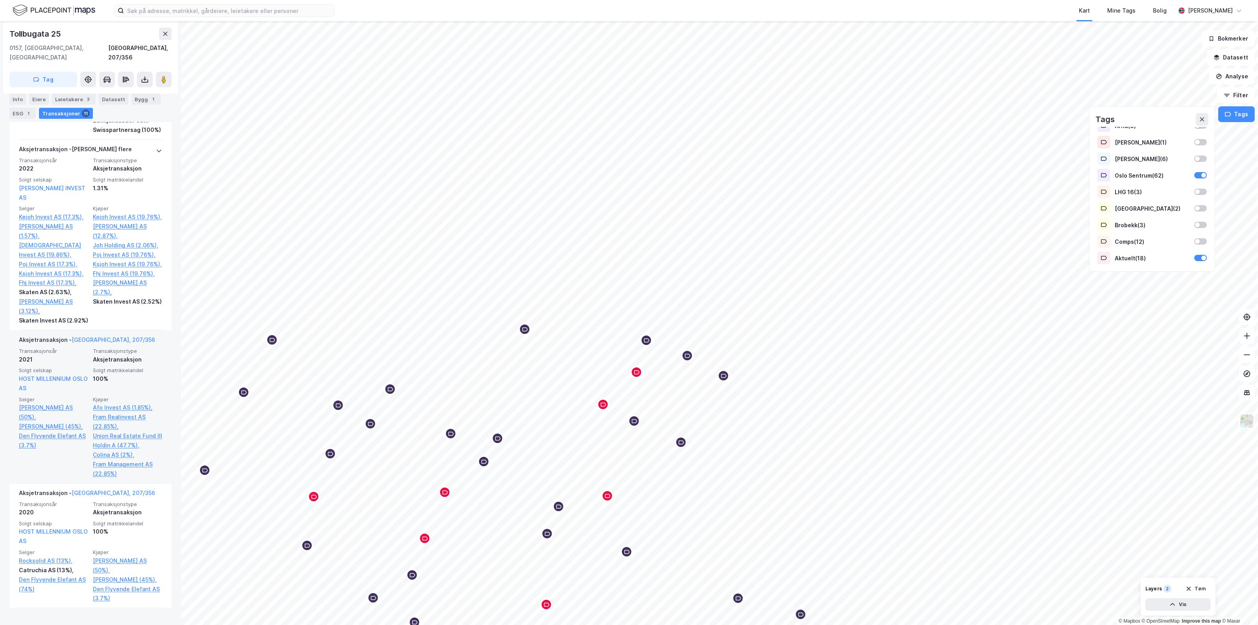
scroll to position [935, 0]
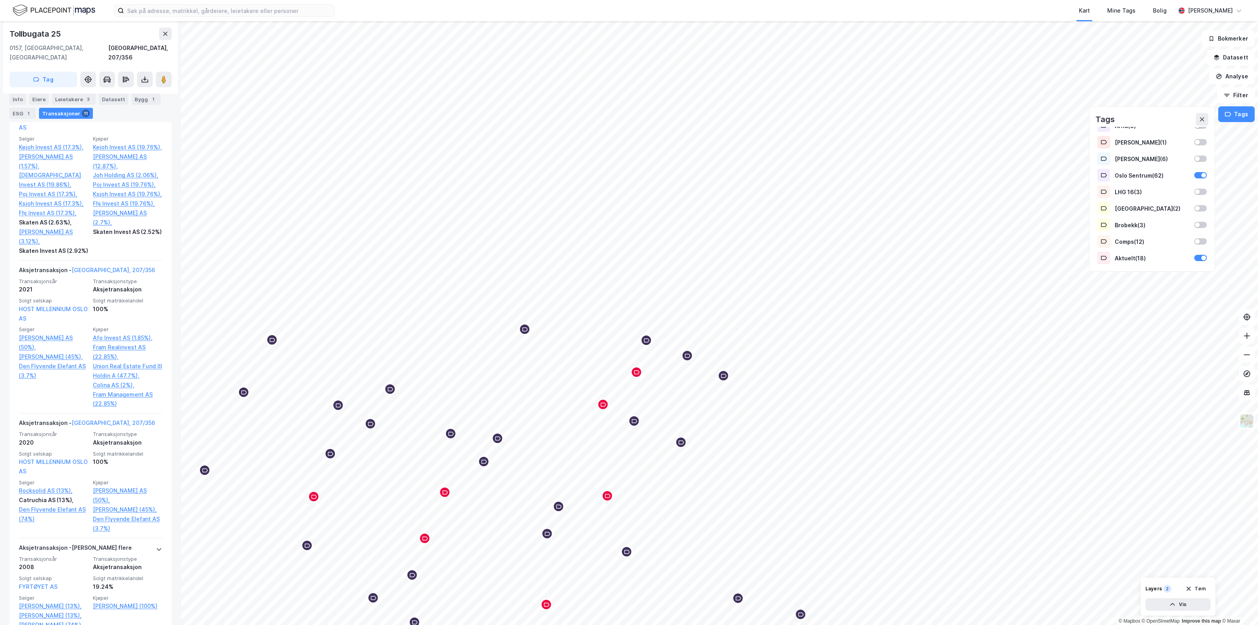
click at [37, 76] on icon "button" at bounding box center [36, 79] width 6 height 6
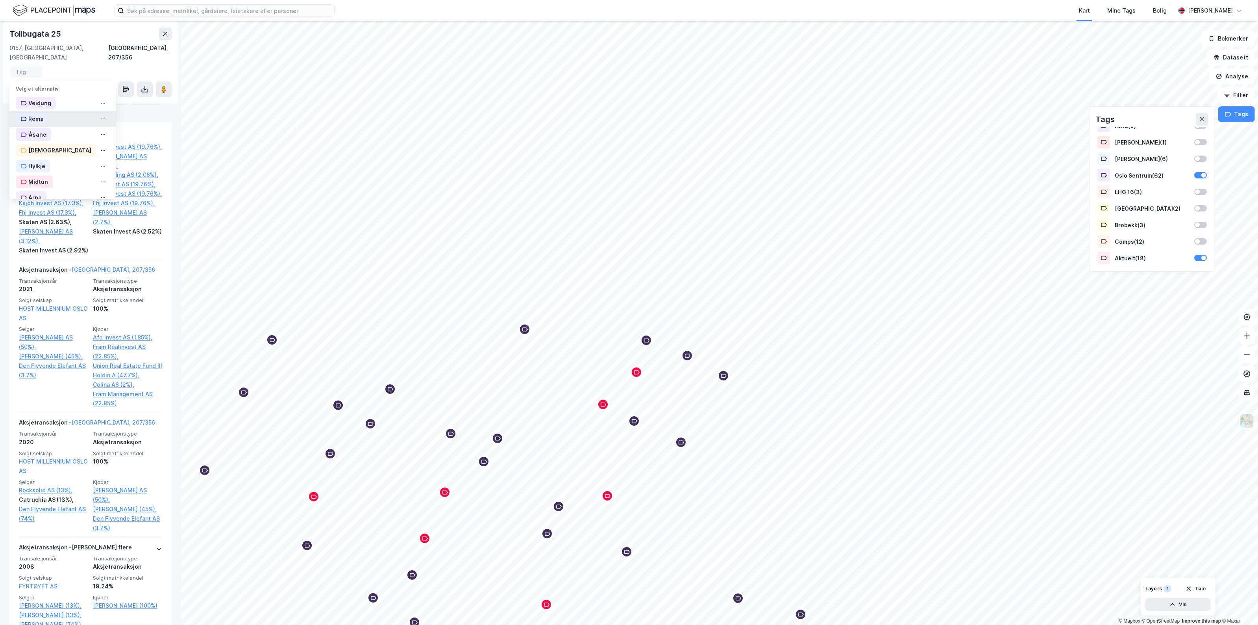
scroll to position [144, 0]
click at [55, 179] on div "Aktuelt" at bounding box center [62, 187] width 106 height 16
